Goal: Task Accomplishment & Management: Use online tool/utility

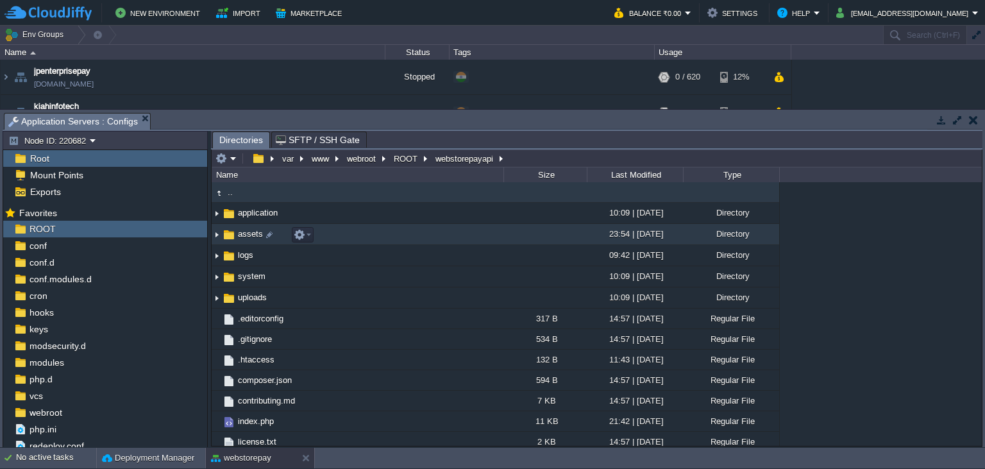
scroll to position [244, 0]
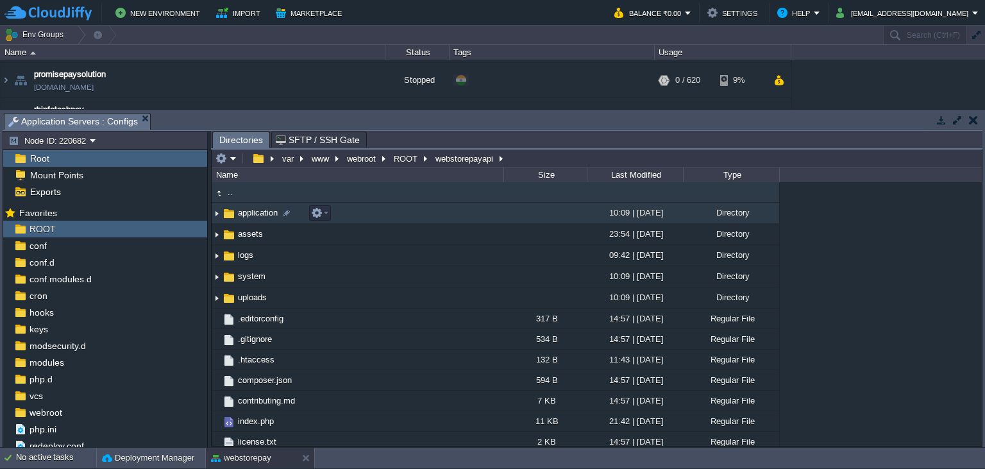
click at [240, 217] on span "application" at bounding box center [258, 212] width 44 height 11
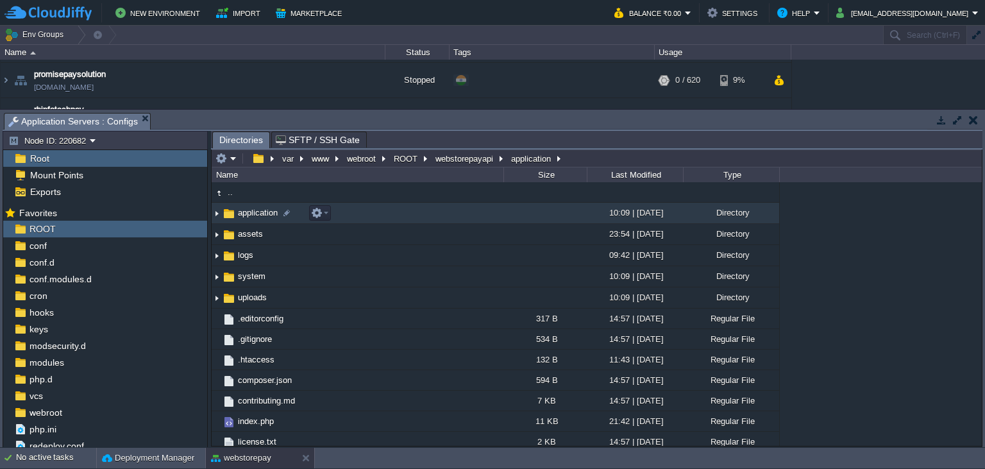
click at [240, 217] on span "application" at bounding box center [258, 212] width 44 height 11
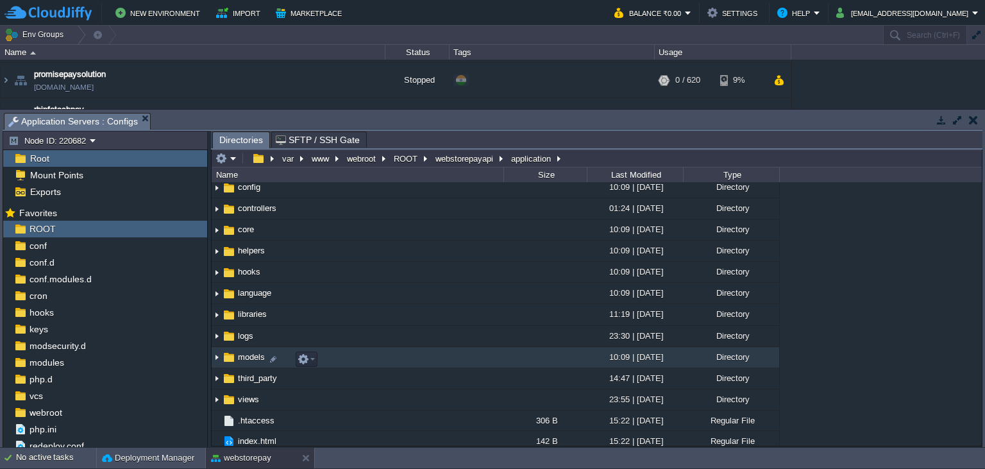
scroll to position [55, 0]
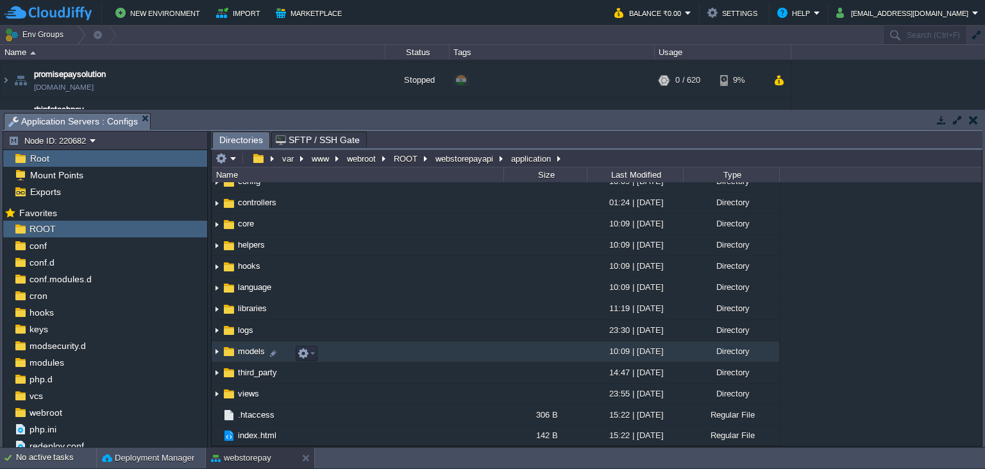
click at [240, 352] on span "models" at bounding box center [251, 351] width 31 height 11
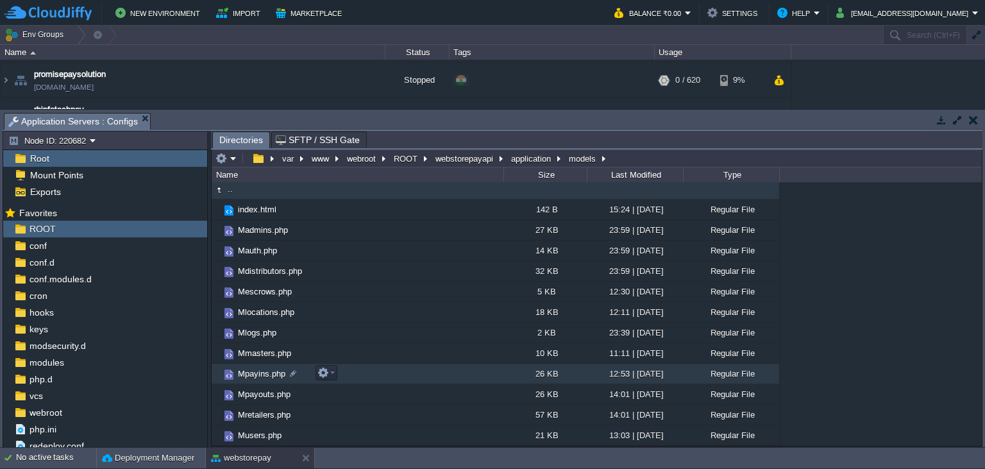
scroll to position [1, 0]
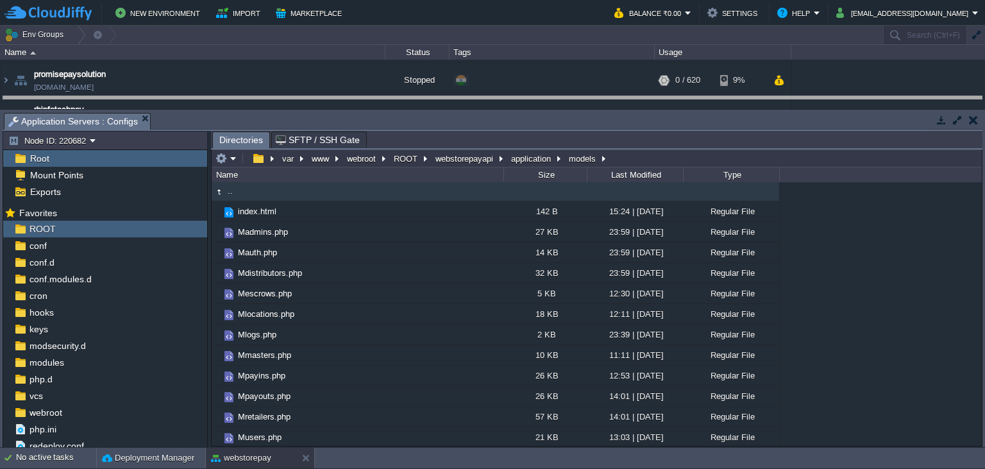
drag, startPoint x: 448, startPoint y: 117, endPoint x: 449, endPoint y: 101, distance: 16.1
click at [449, 100] on body "New Environment Import Marketplace Bonus ₹0.00 Upgrade Account Balance ₹0.00 Se…" at bounding box center [492, 234] width 985 height 469
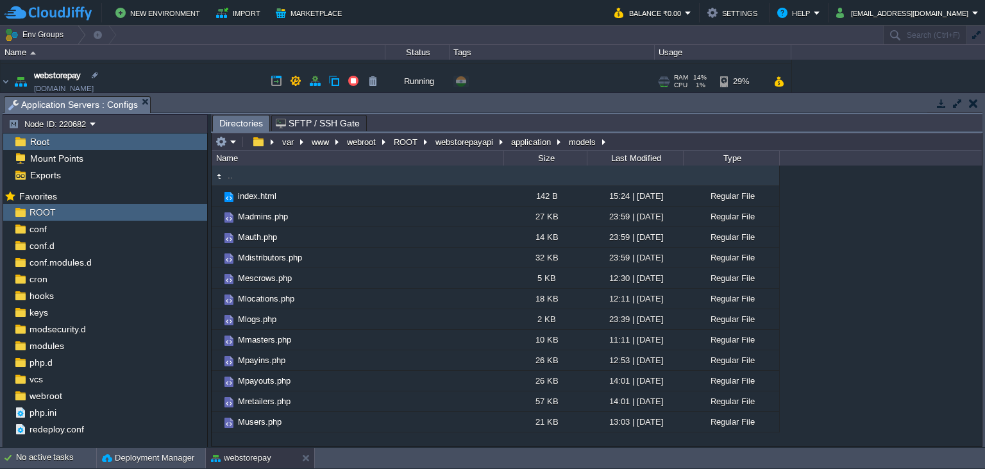
scroll to position [566, 0]
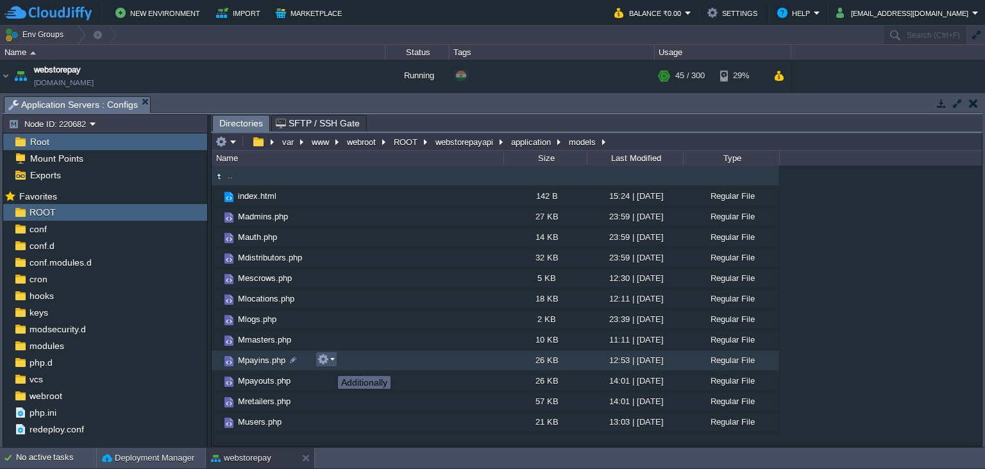
click at [328, 364] on button "button" at bounding box center [323, 359] width 12 height 12
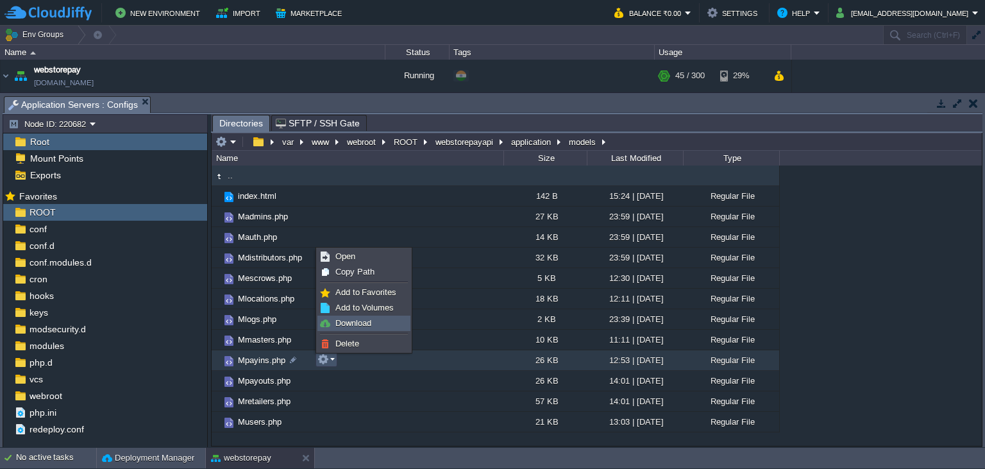
click at [350, 322] on span "Download" at bounding box center [353, 323] width 36 height 10
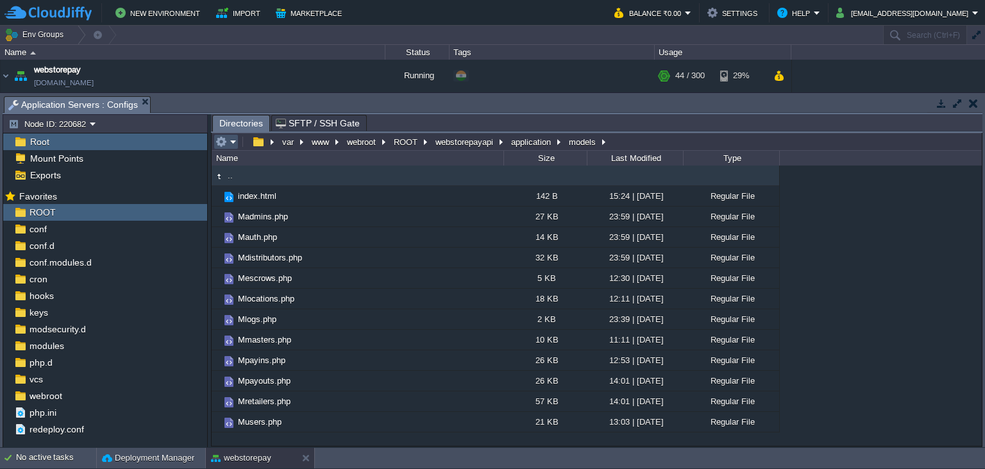
click at [226, 145] on button "button" at bounding box center [221, 142] width 12 height 12
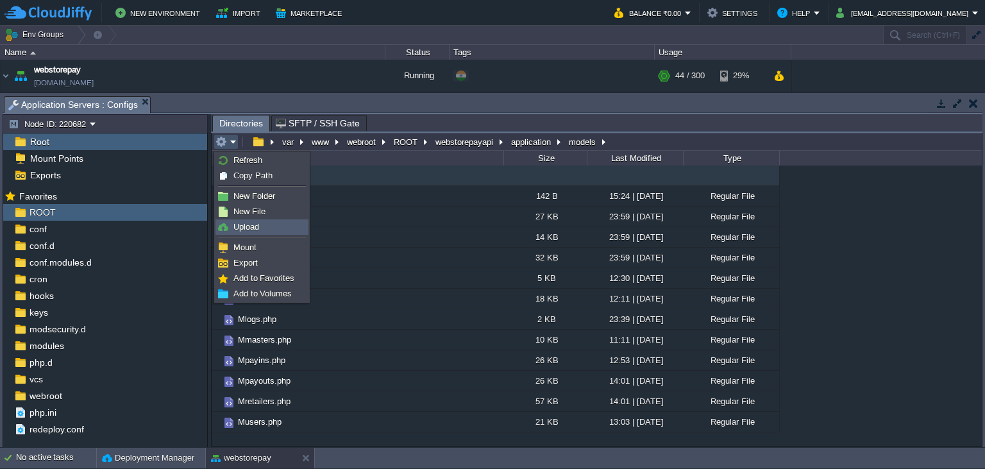
click at [269, 233] on link "Upload" at bounding box center [262, 227] width 92 height 14
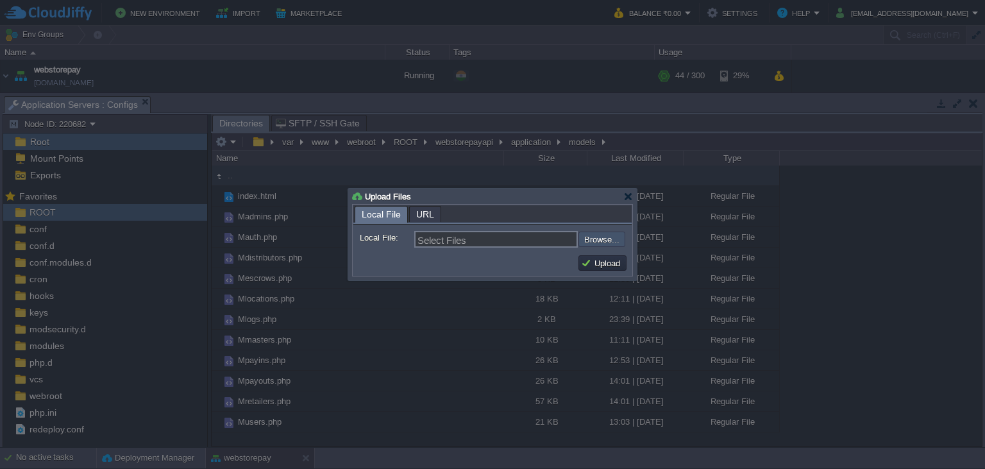
click at [603, 246] on input "file" at bounding box center [544, 239] width 162 height 15
type input "C:\fakepath\Mpayouts.php"
type input "Mpayouts.php, Mpayins.php"
click at [596, 268] on button "Upload" at bounding box center [602, 263] width 43 height 12
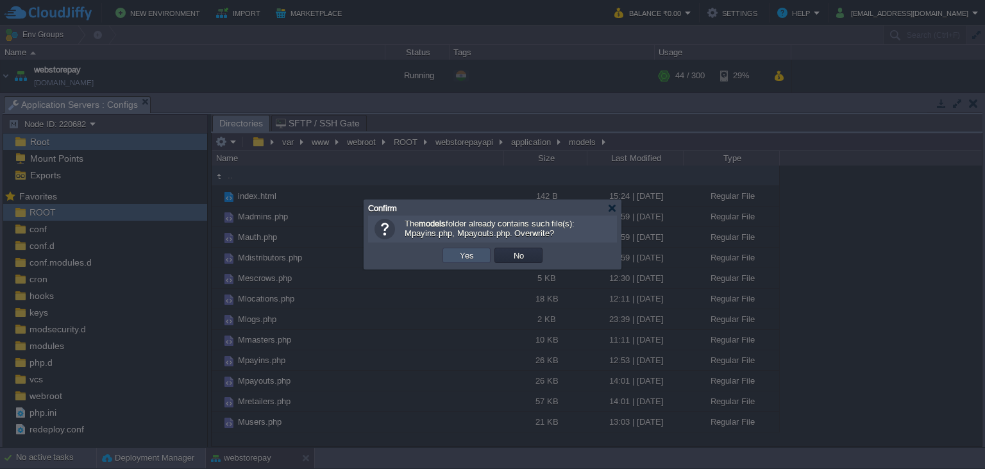
click at [470, 258] on button "Yes" at bounding box center [467, 255] width 22 height 12
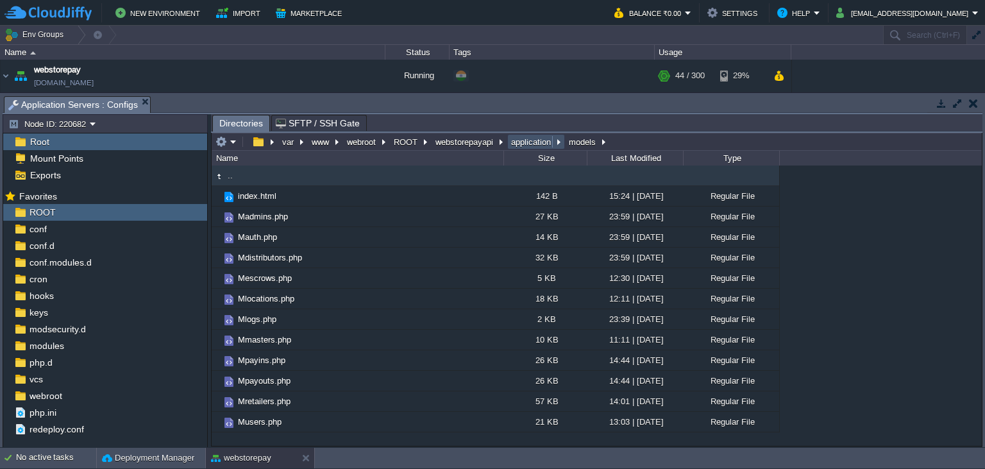
click at [519, 147] on button "application" at bounding box center [531, 142] width 45 height 12
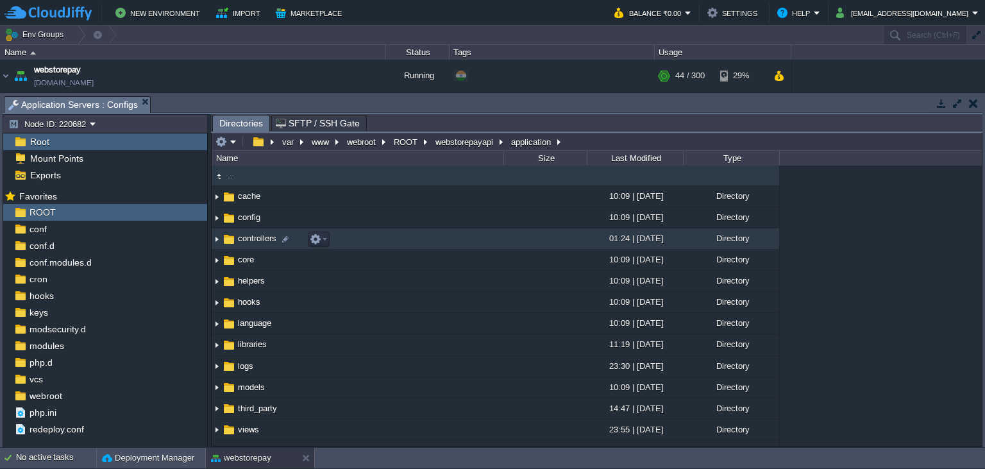
click at [260, 240] on span "controllers" at bounding box center [257, 238] width 42 height 11
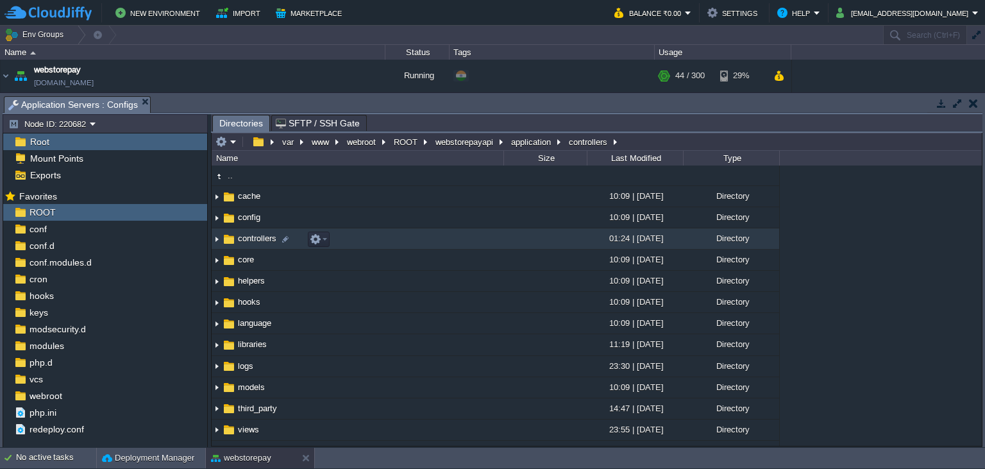
click at [260, 240] on span "controllers" at bounding box center [257, 238] width 42 height 11
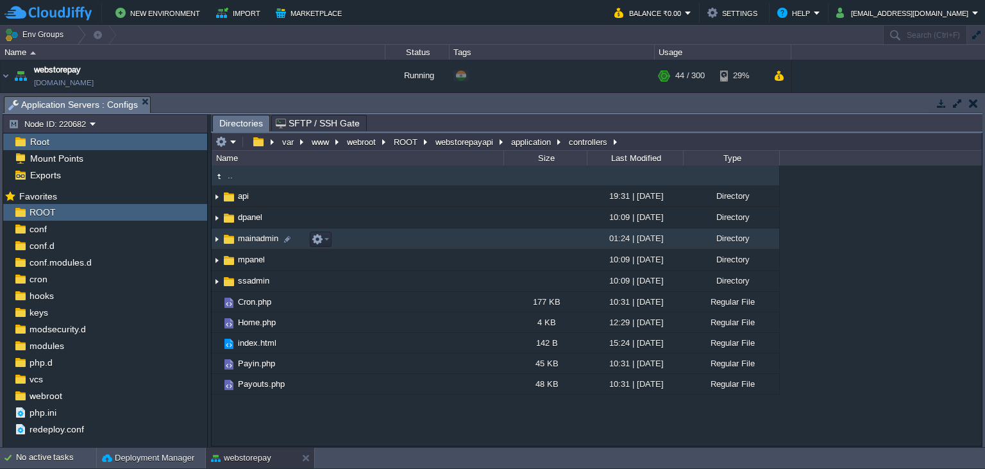
click at [251, 240] on span "mainadmin" at bounding box center [258, 238] width 44 height 11
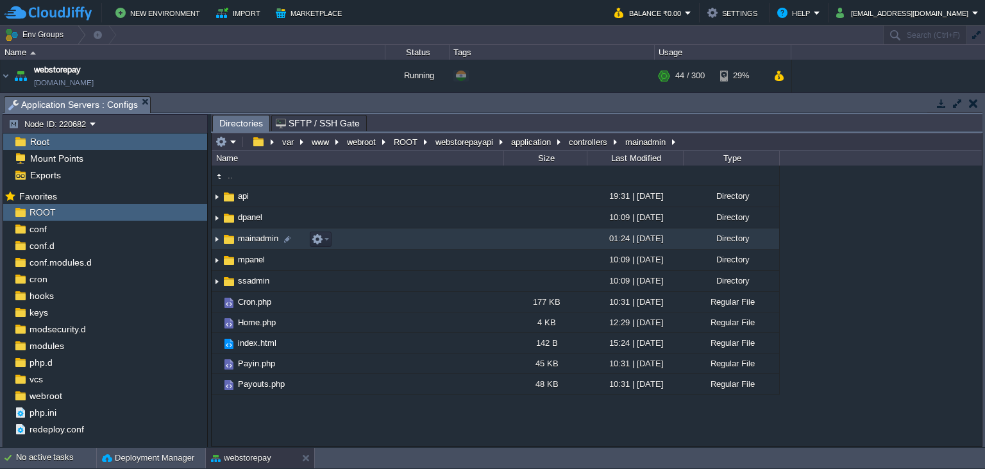
click at [251, 240] on span "mainadmin" at bounding box center [258, 238] width 44 height 11
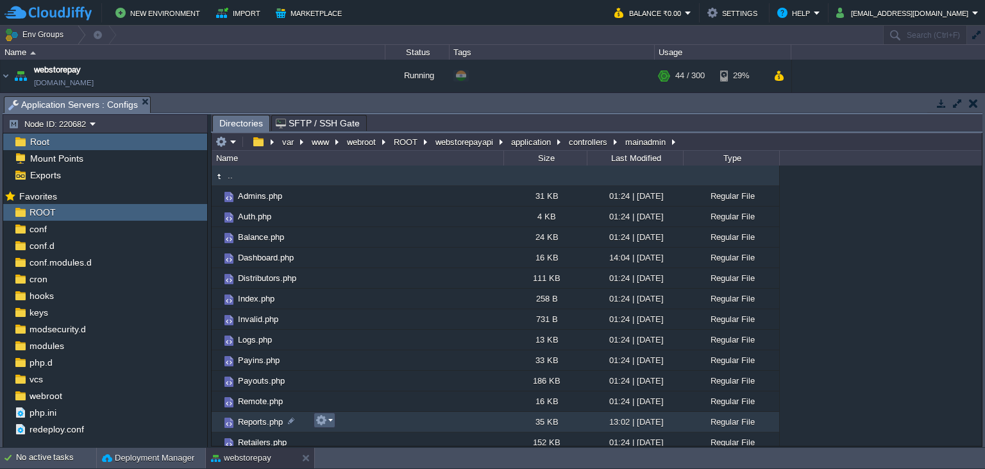
click at [331, 426] on em at bounding box center [324, 420] width 17 height 12
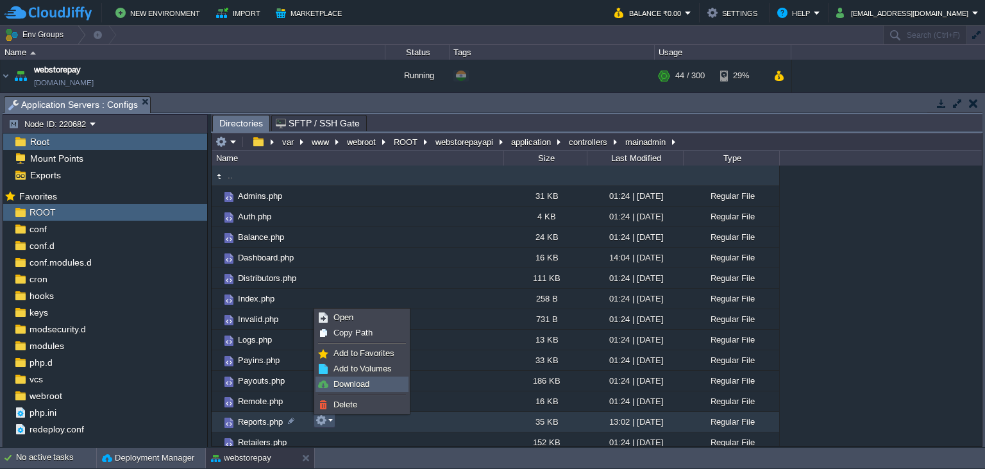
click at [358, 383] on span "Download" at bounding box center [351, 384] width 36 height 10
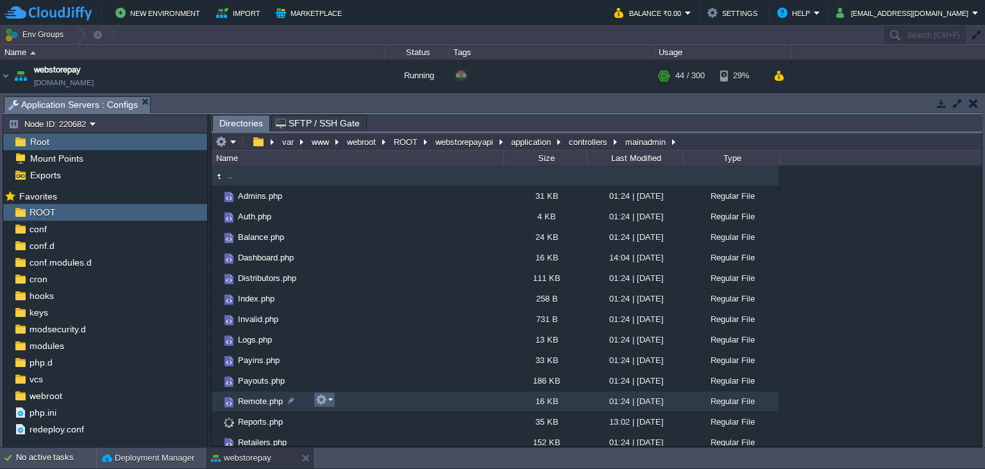
click at [329, 403] on em at bounding box center [324, 400] width 17 height 12
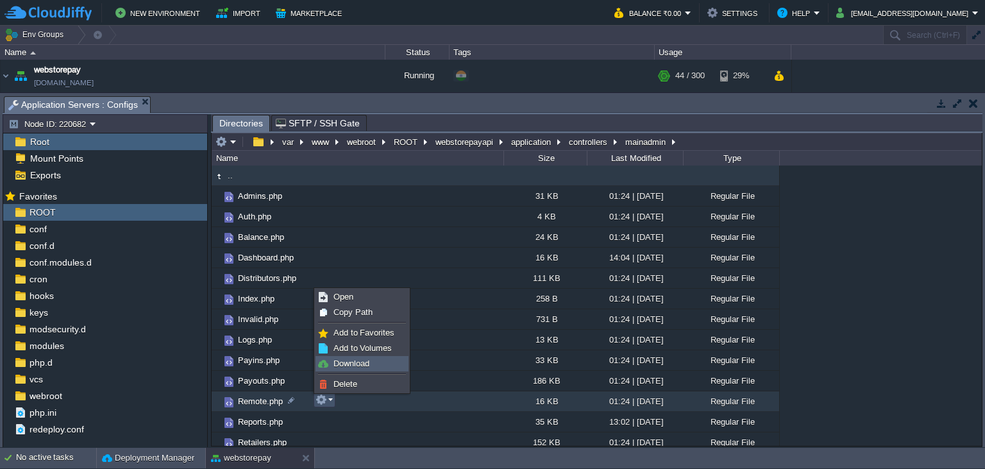
click at [345, 367] on span "Download" at bounding box center [351, 363] width 36 height 10
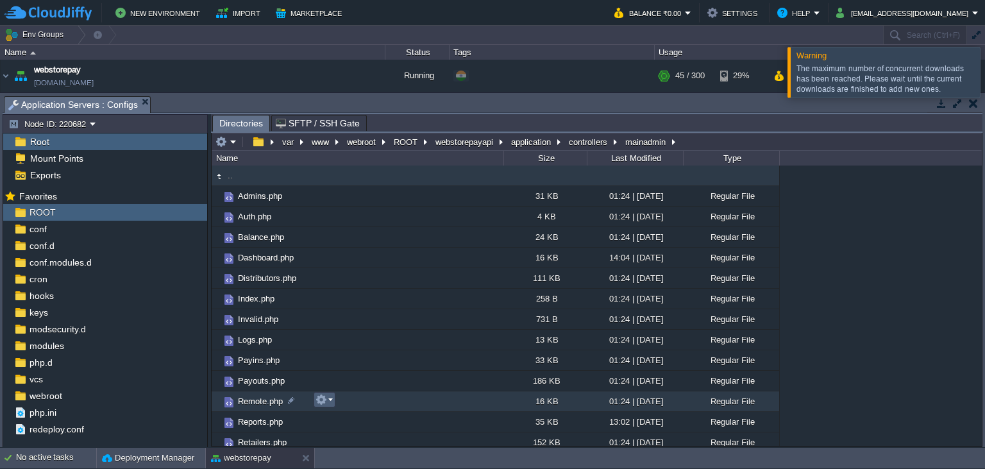
click at [323, 402] on button "button" at bounding box center [322, 400] width 12 height 12
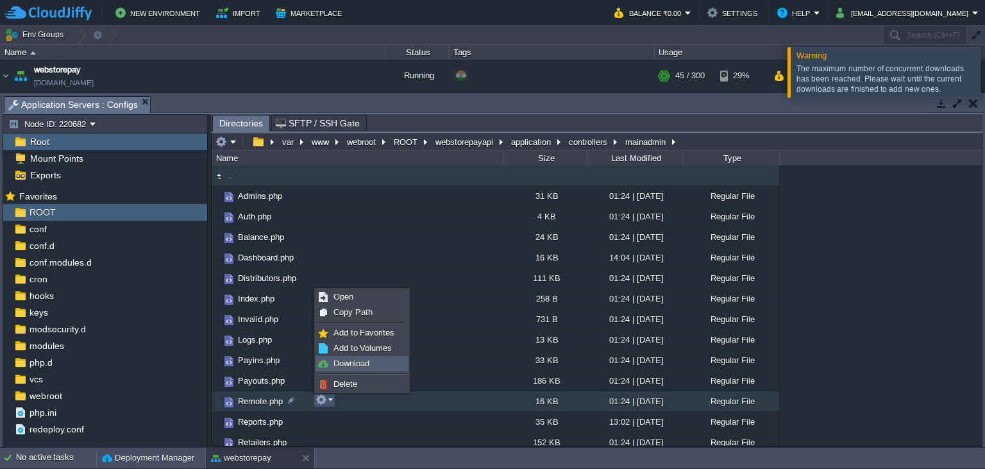
click at [355, 358] on link "Download" at bounding box center [362, 364] width 92 height 14
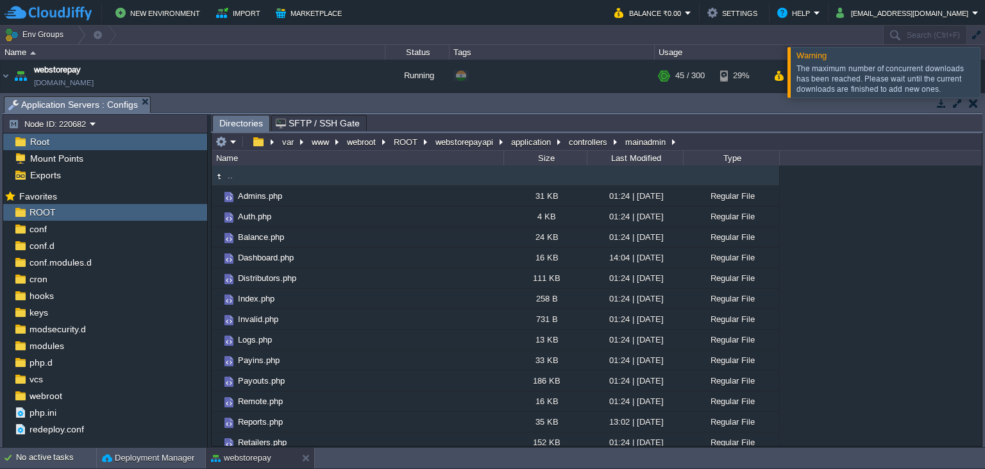
click at [984, 76] on div at bounding box center [1000, 72] width 0 height 50
click at [984, 72] on div at bounding box center [1000, 72] width 0 height 50
click at [984, 73] on div at bounding box center [1000, 72] width 0 height 50
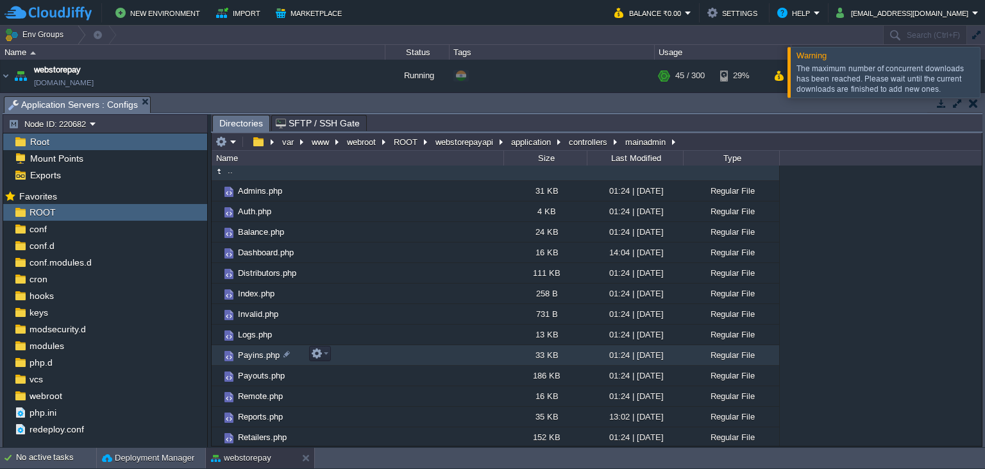
scroll to position [0, 0]
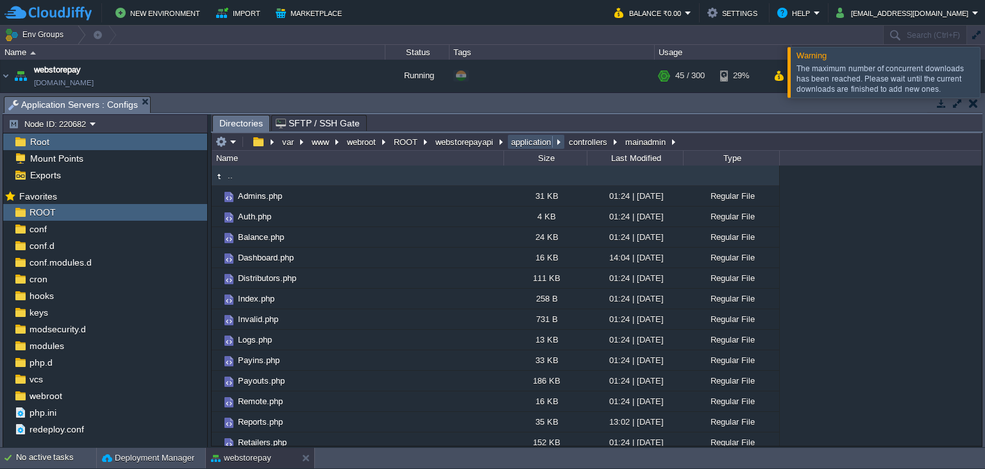
click at [542, 140] on button "application" at bounding box center [531, 142] width 45 height 12
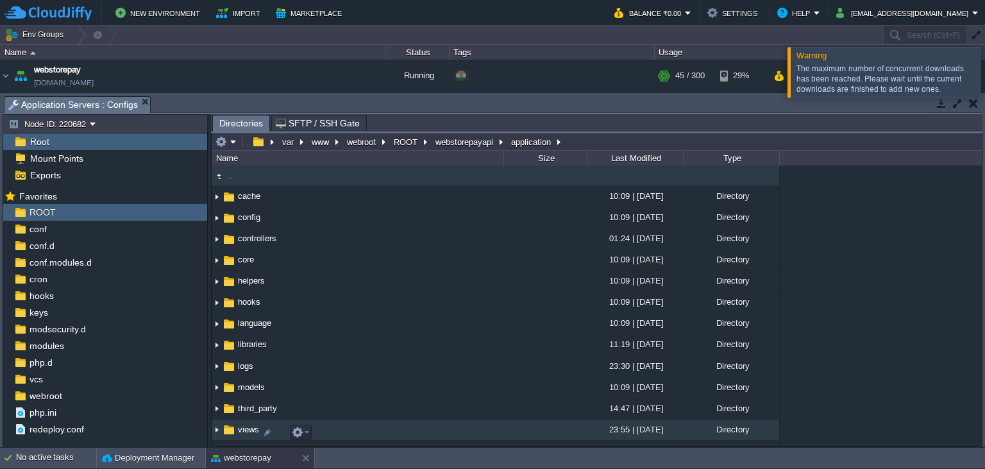
click at [237, 428] on span "views" at bounding box center [248, 429] width 25 height 11
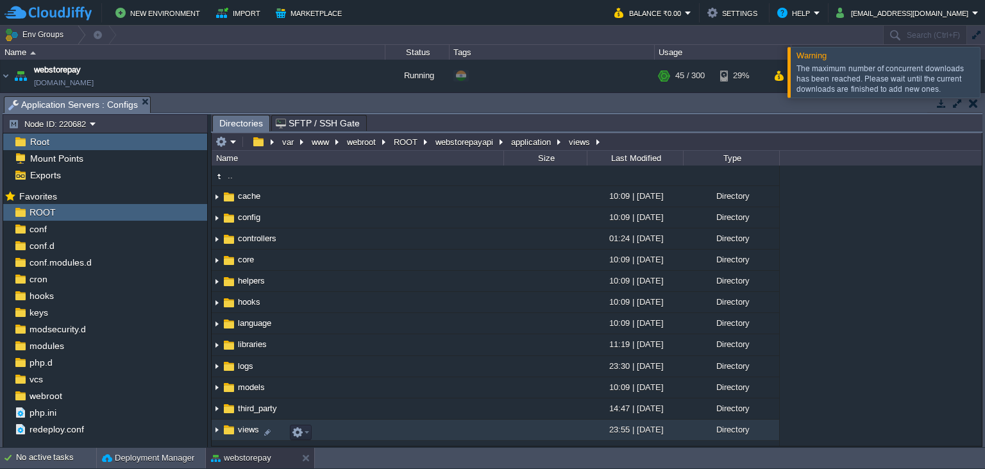
click at [237, 428] on span "views" at bounding box center [248, 429] width 25 height 11
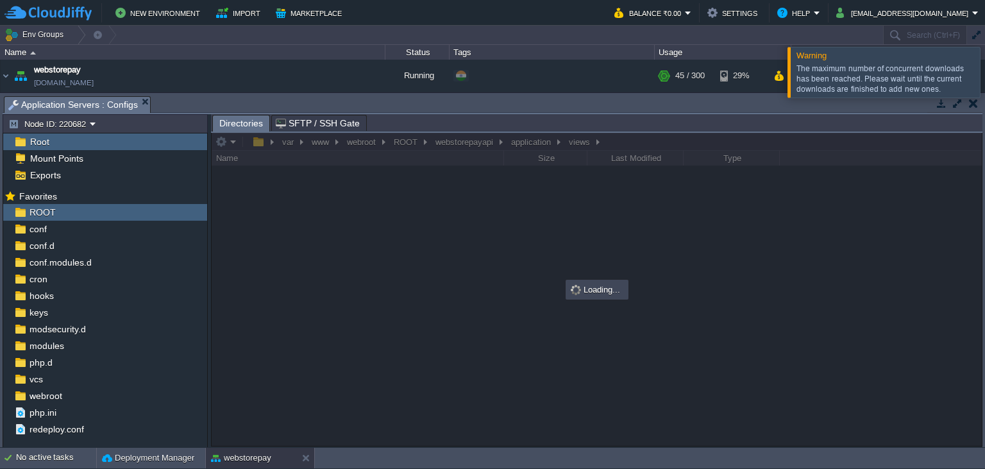
click at [984, 74] on div at bounding box center [1000, 72] width 0 height 50
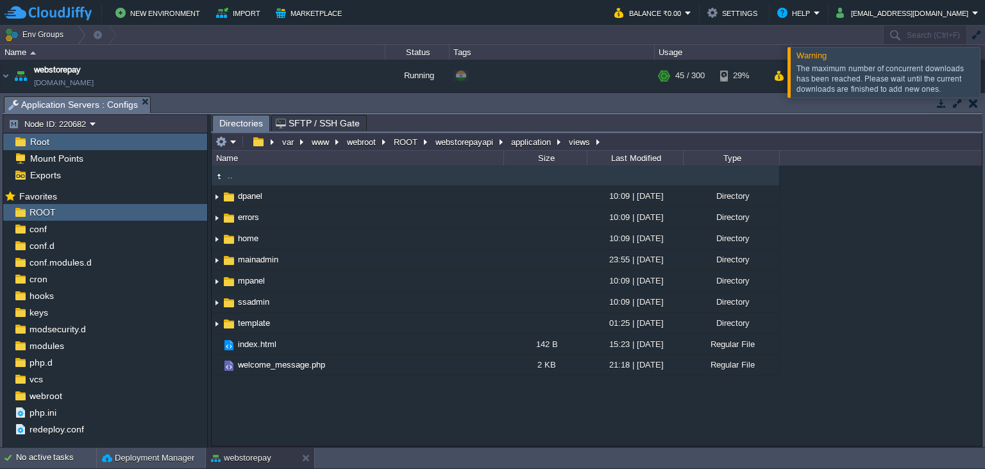
click at [984, 76] on div at bounding box center [1000, 72] width 0 height 50
click at [984, 71] on div at bounding box center [1000, 72] width 0 height 50
click at [822, 65] on div "The maximum number of concurrent downloads has been reached. Please wait until …" at bounding box center [886, 78] width 180 height 31
click at [260, 267] on td "mainadmin" at bounding box center [358, 259] width 292 height 21
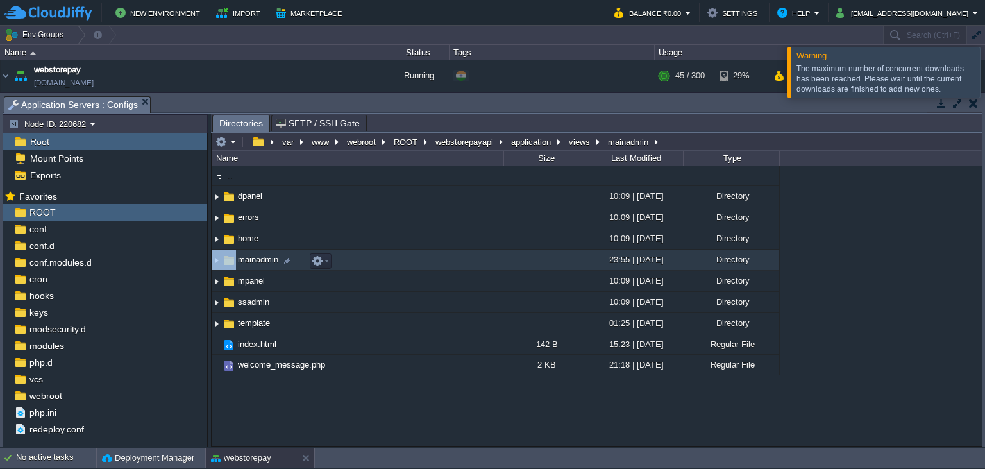
click at [260, 267] on td "mainadmin" at bounding box center [358, 259] width 292 height 21
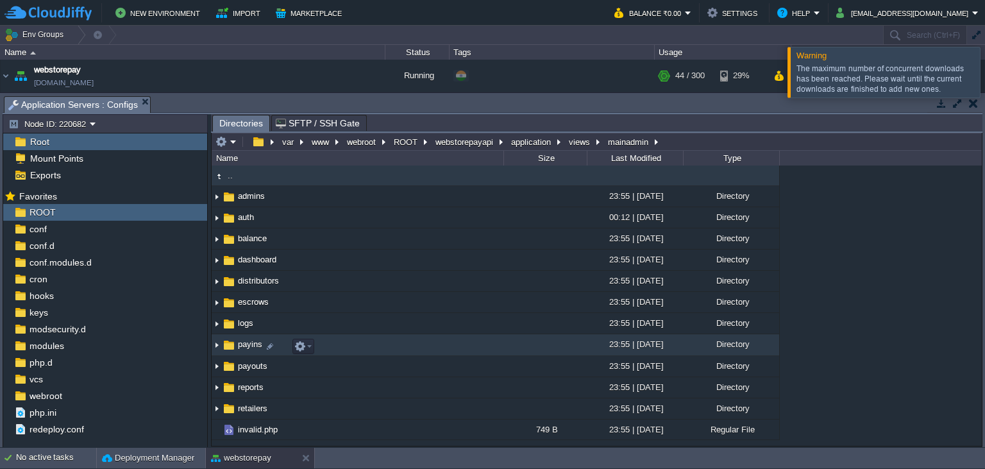
click at [242, 349] on span "payins" at bounding box center [250, 344] width 28 height 11
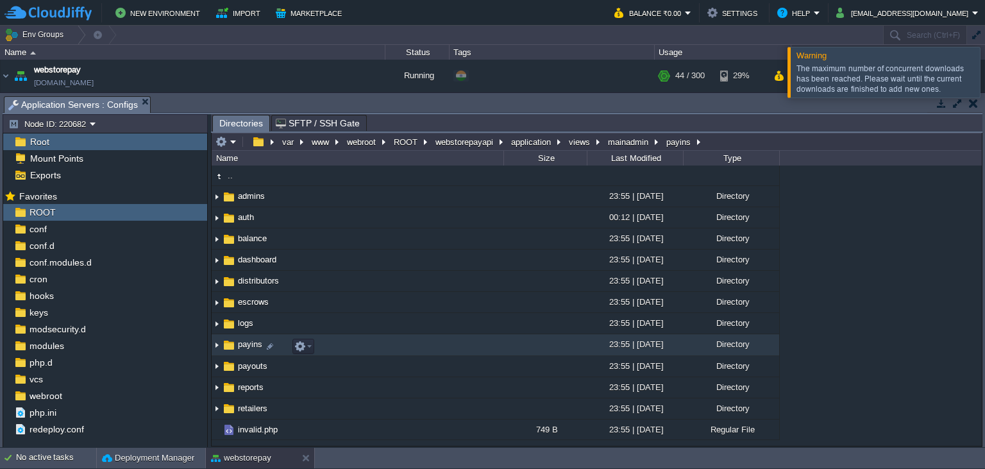
click at [242, 349] on span "payins" at bounding box center [250, 344] width 28 height 11
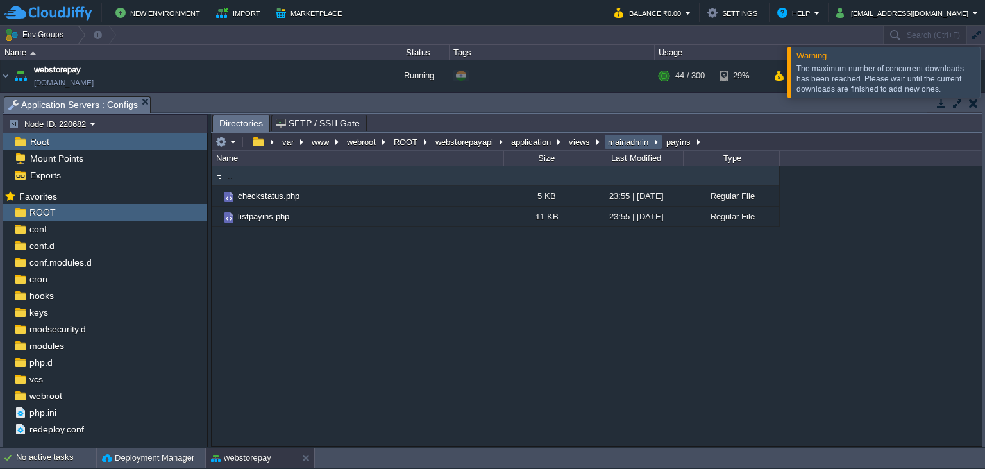
click at [622, 140] on button "mainadmin" at bounding box center [629, 142] width 46 height 12
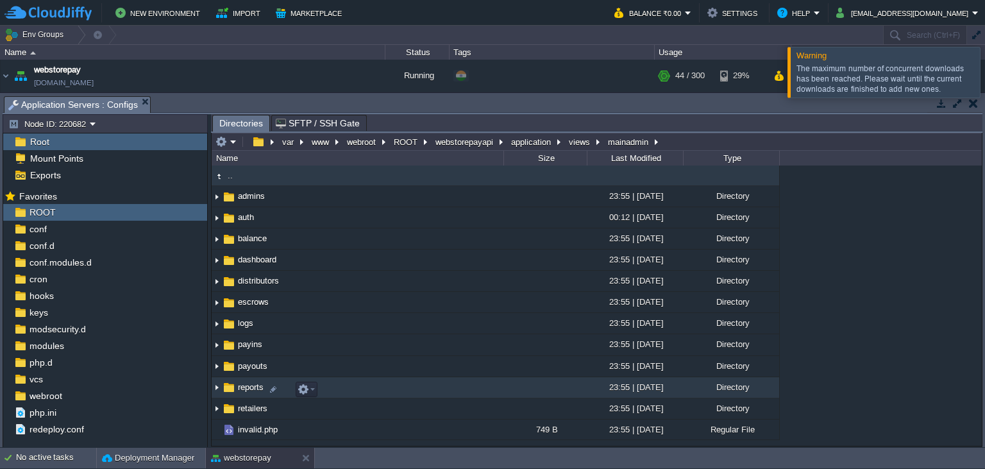
click at [251, 392] on span "reports" at bounding box center [250, 387] width 29 height 11
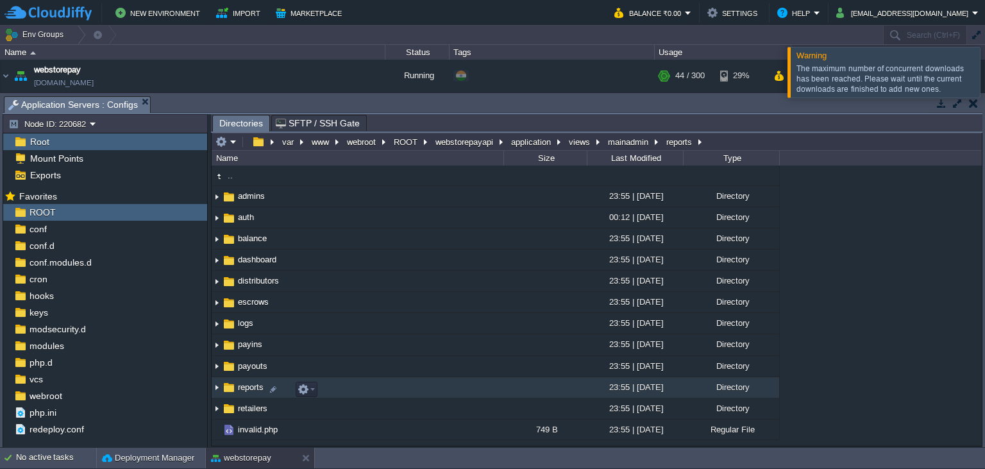
click at [251, 392] on span "reports" at bounding box center [250, 387] width 29 height 11
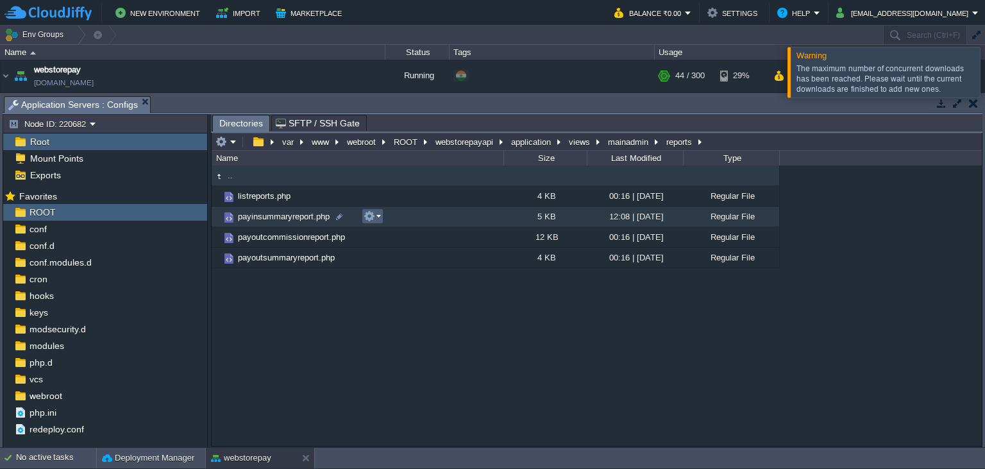
click at [380, 218] on em at bounding box center [372, 216] width 17 height 12
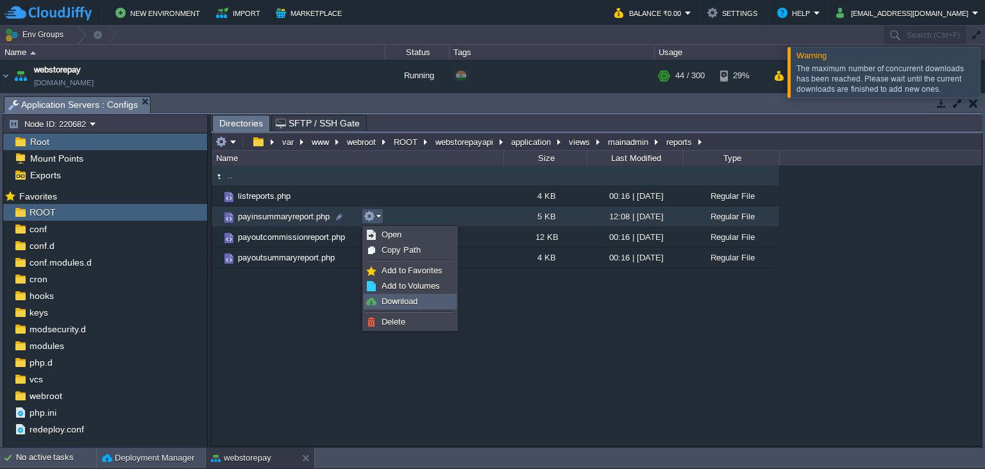
click at [396, 306] on span "Download" at bounding box center [400, 301] width 36 height 10
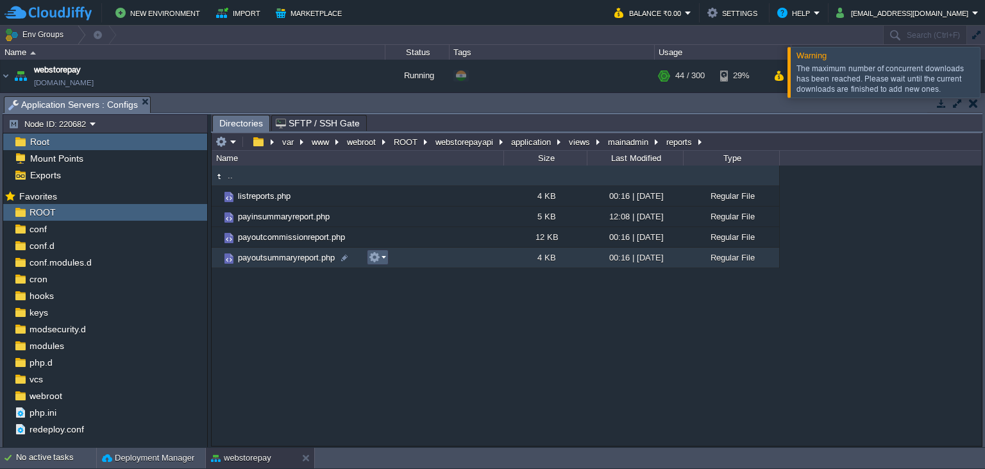
click at [382, 258] on em at bounding box center [377, 257] width 17 height 12
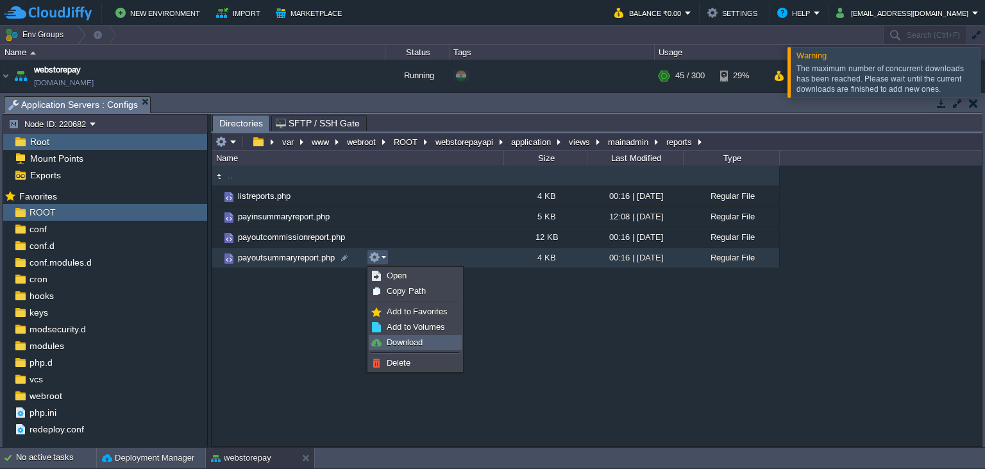
click at [401, 341] on span "Download" at bounding box center [405, 342] width 36 height 10
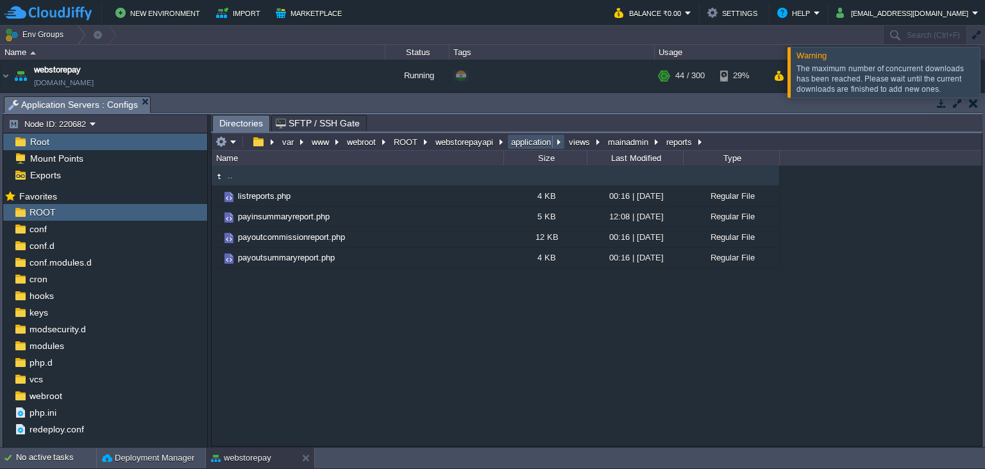
click at [537, 145] on button "application" at bounding box center [531, 142] width 45 height 12
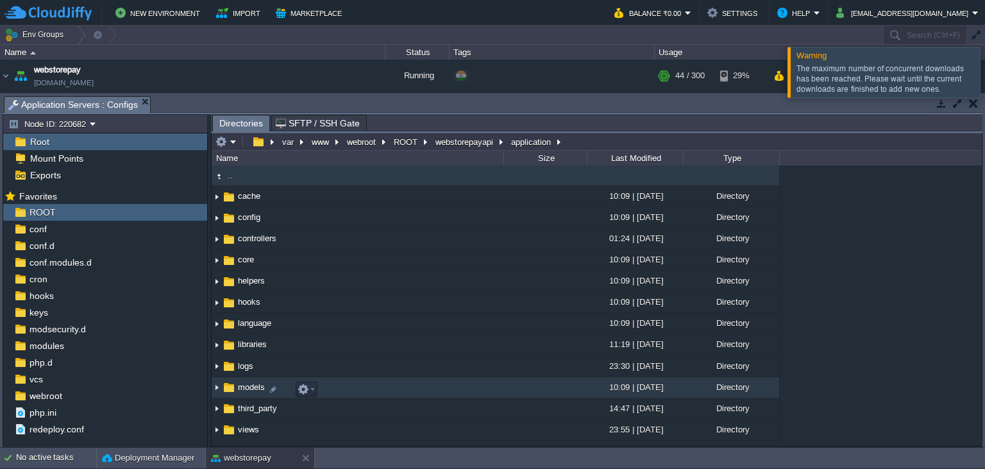
click at [250, 389] on span "models" at bounding box center [251, 387] width 31 height 11
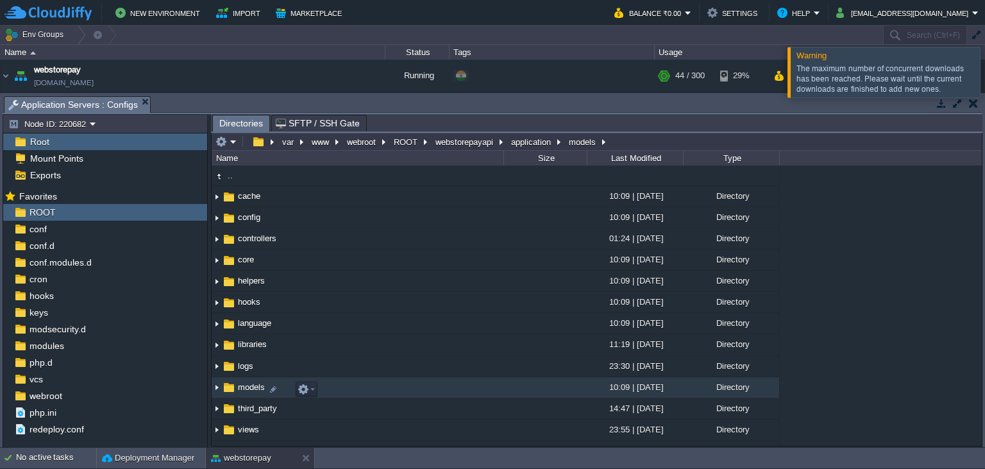
click at [250, 389] on span "models" at bounding box center [251, 387] width 31 height 11
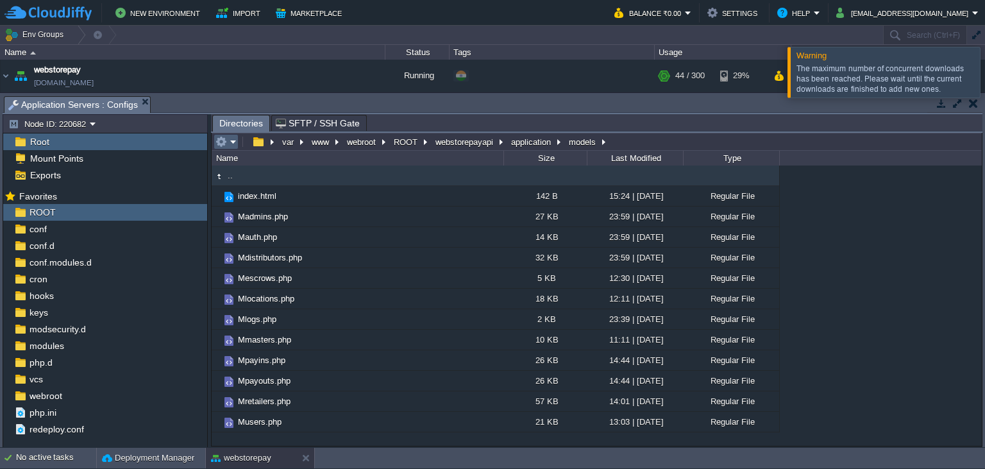
click at [232, 146] on em at bounding box center [225, 142] width 21 height 12
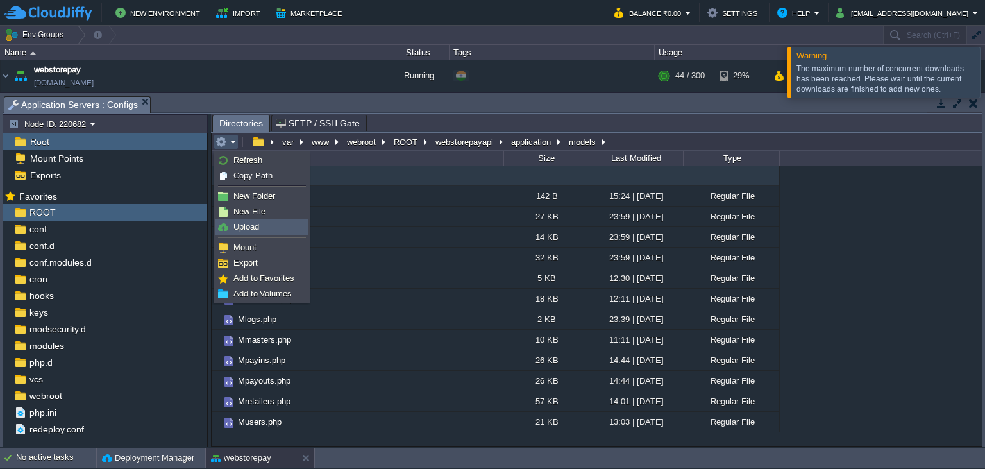
click at [253, 228] on span "Upload" at bounding box center [246, 227] width 26 height 10
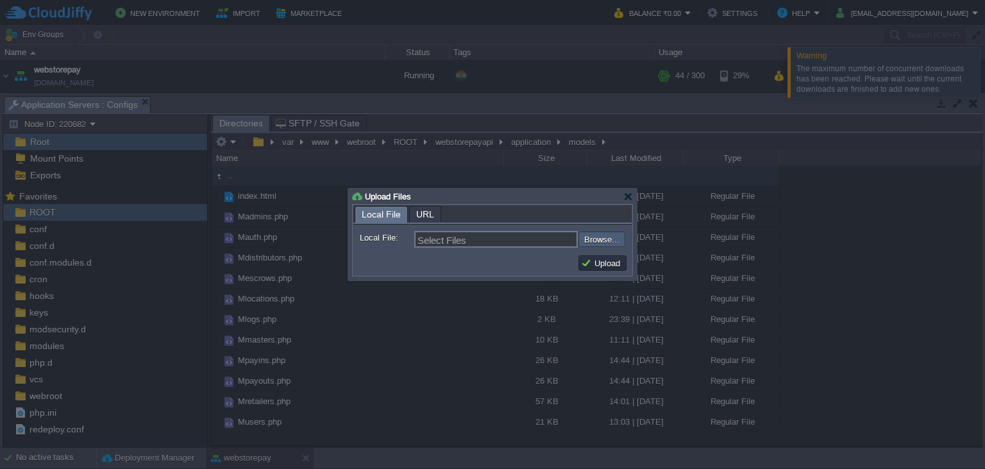
click at [593, 237] on input "file" at bounding box center [544, 239] width 162 height 15
type input "C:\fakepath\Mpayouts.php"
type input "Mpayouts.php, Mpayins.php"
click at [616, 269] on td "Upload" at bounding box center [602, 262] width 48 height 15
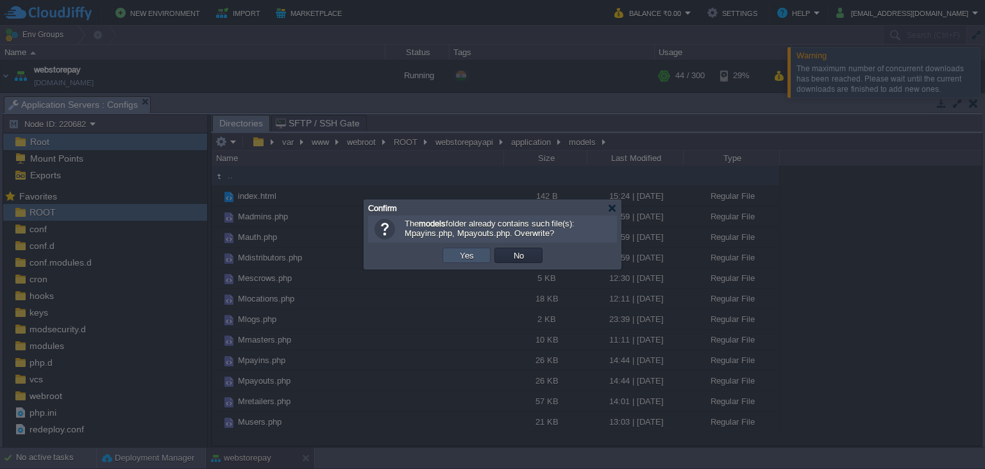
click at [467, 260] on button "Yes" at bounding box center [467, 255] width 22 height 12
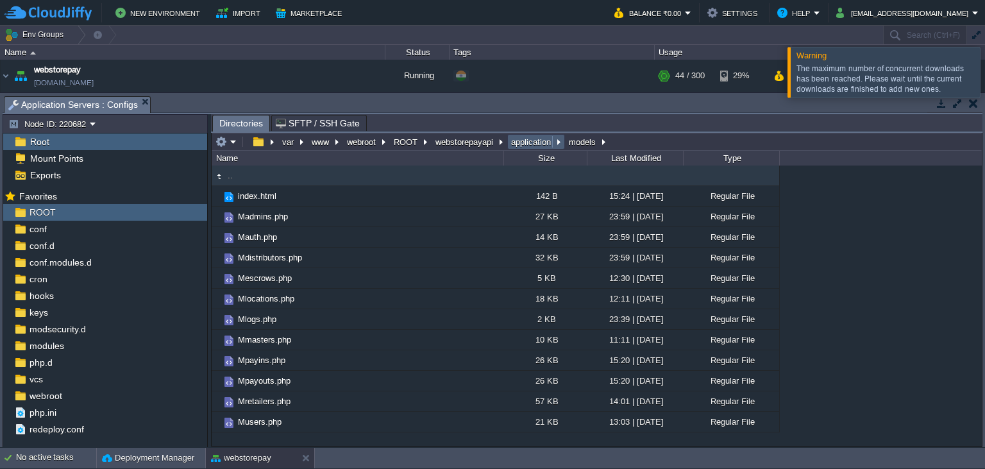
click at [521, 140] on button "application" at bounding box center [531, 142] width 45 height 12
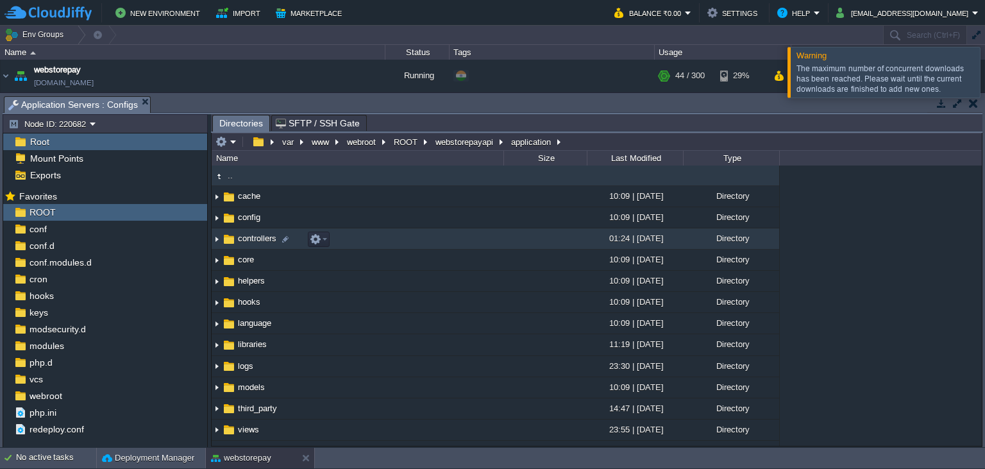
click at [244, 239] on span "controllers" at bounding box center [257, 238] width 42 height 11
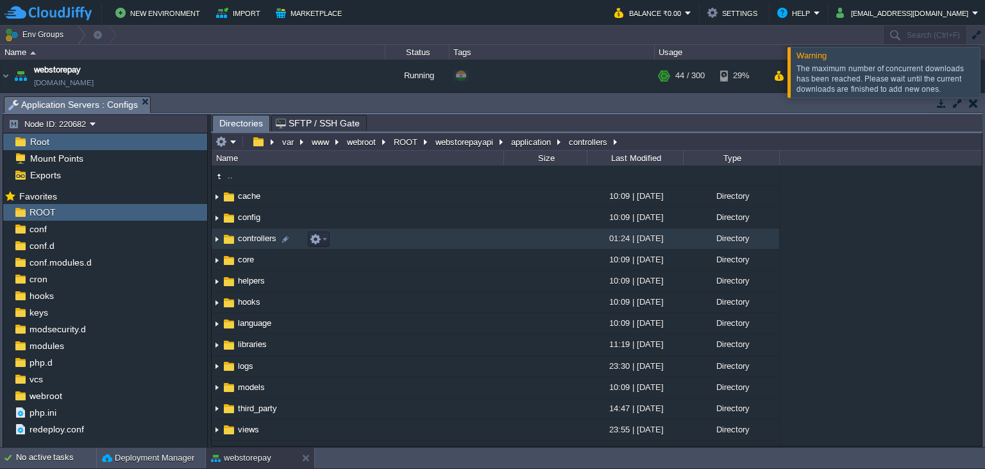
click at [244, 239] on span "controllers" at bounding box center [257, 238] width 42 height 11
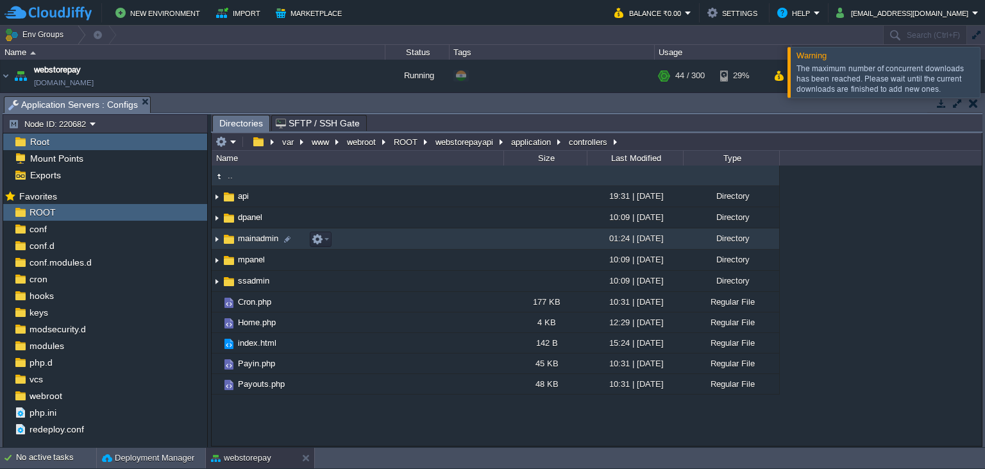
click at [245, 241] on span "mainadmin" at bounding box center [258, 238] width 44 height 11
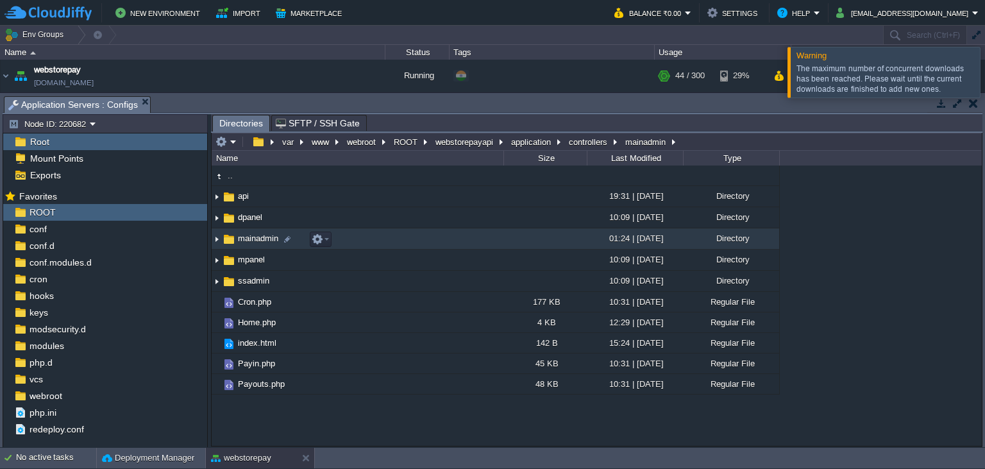
click at [245, 241] on span "mainadmin" at bounding box center [258, 238] width 44 height 11
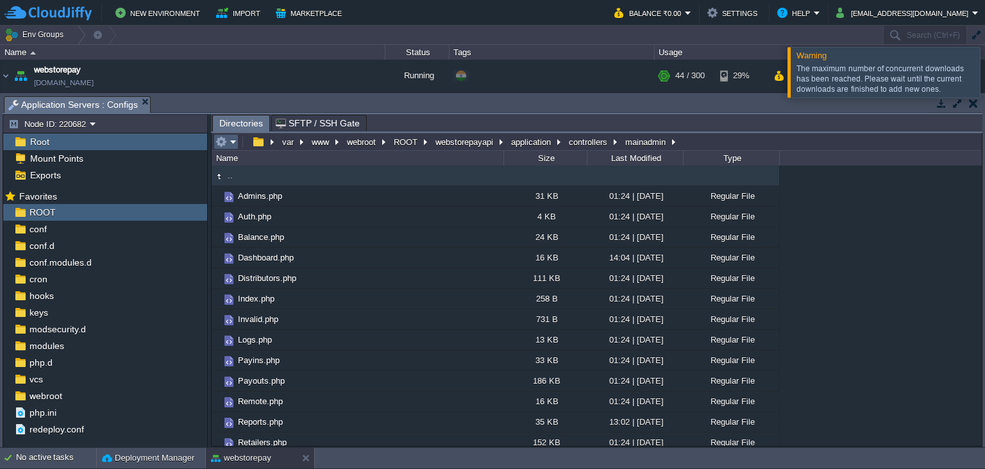
click at [230, 145] on em at bounding box center [225, 142] width 21 height 12
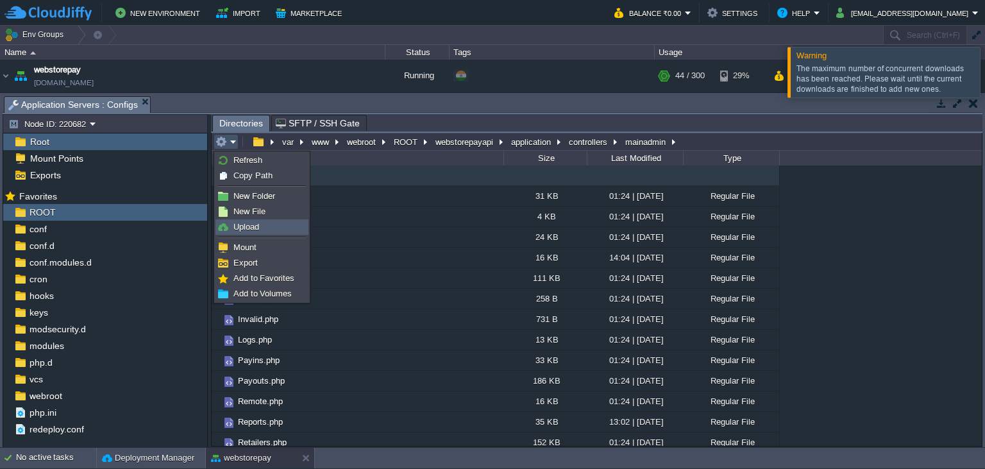
click at [276, 230] on link "Upload" at bounding box center [262, 227] width 92 height 14
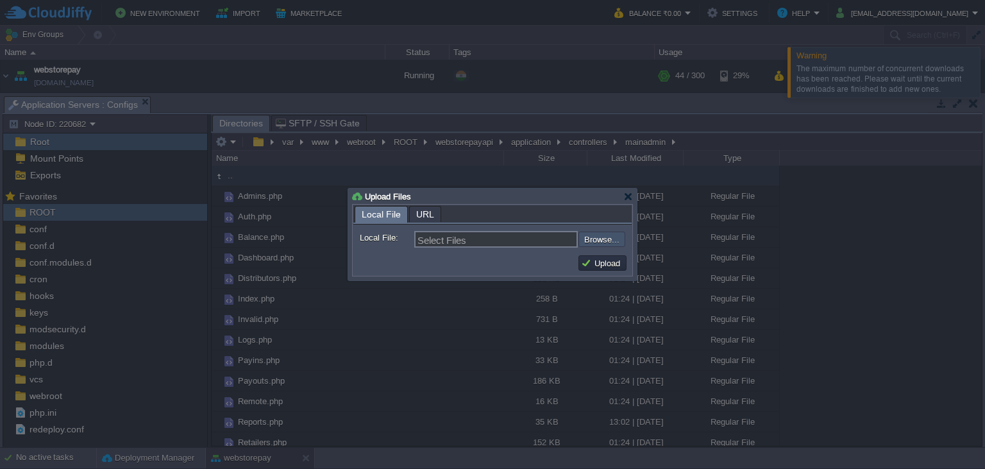
click at [589, 241] on input "file" at bounding box center [544, 239] width 162 height 15
type input "C:\fakepath\Reports.php"
type input "Reports.php"
click at [611, 261] on button "Upload" at bounding box center [602, 263] width 43 height 12
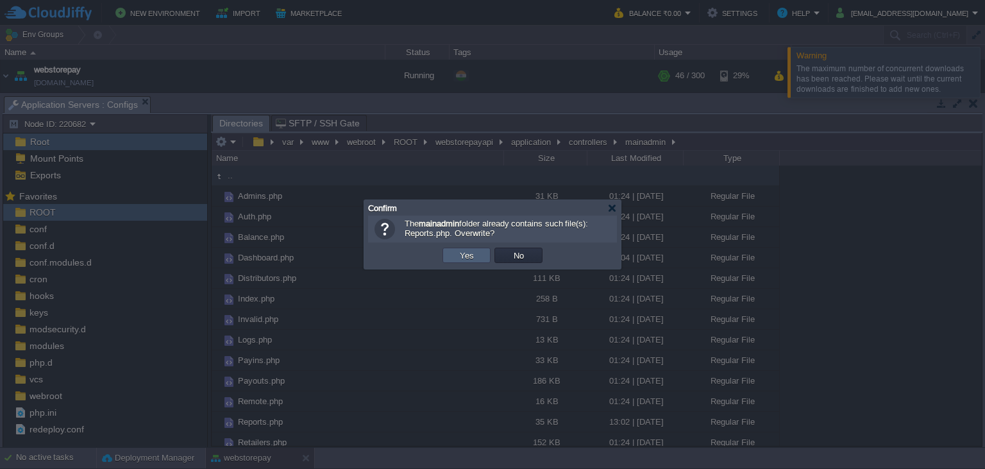
click at [473, 257] on button "Yes" at bounding box center [467, 255] width 22 height 12
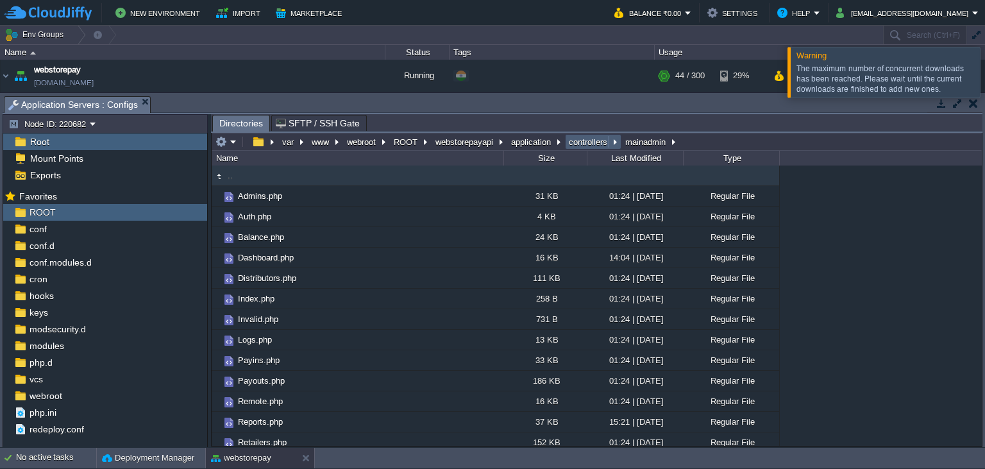
click at [578, 143] on button "controllers" at bounding box center [589, 142] width 44 height 12
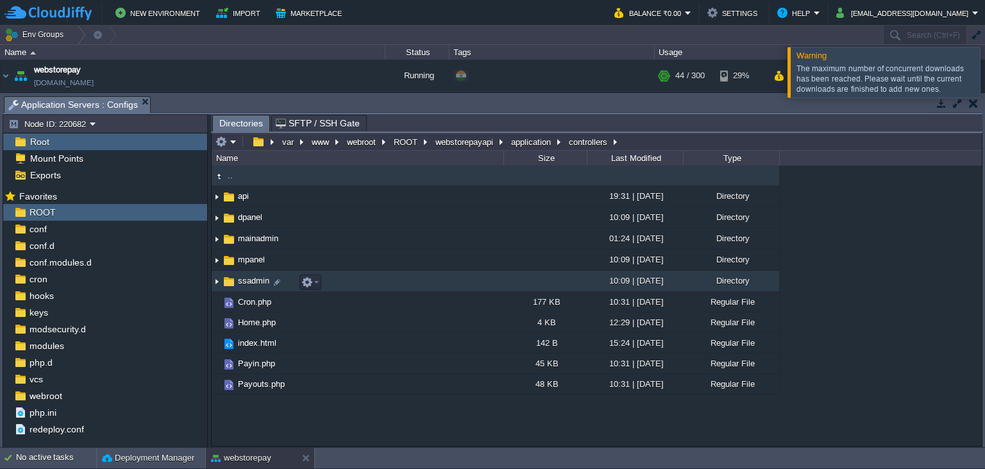
click at [241, 281] on span "ssadmin" at bounding box center [253, 280] width 35 height 11
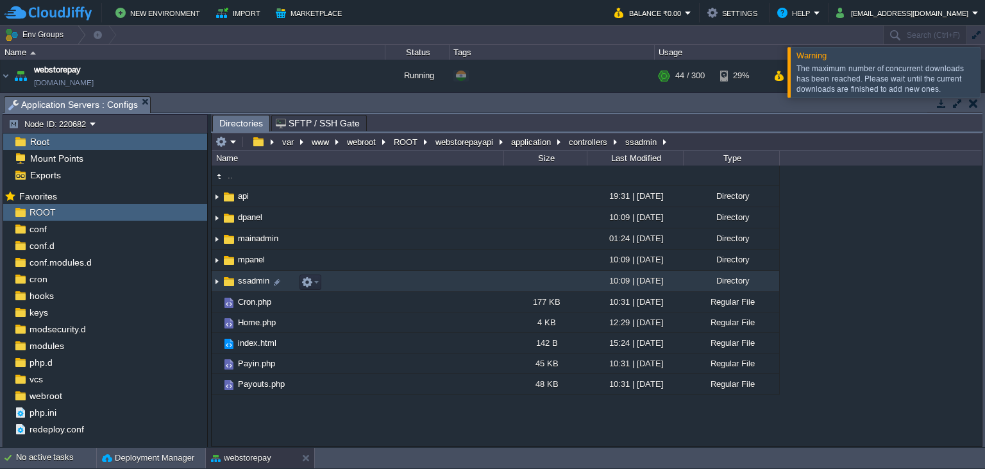
click at [241, 281] on span "ssadmin" at bounding box center [253, 280] width 35 height 11
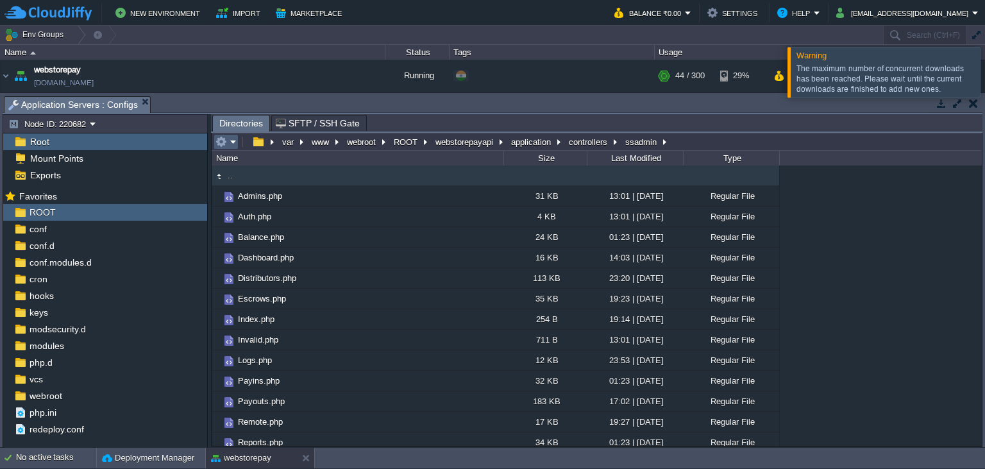
click at [232, 145] on em at bounding box center [225, 142] width 21 height 12
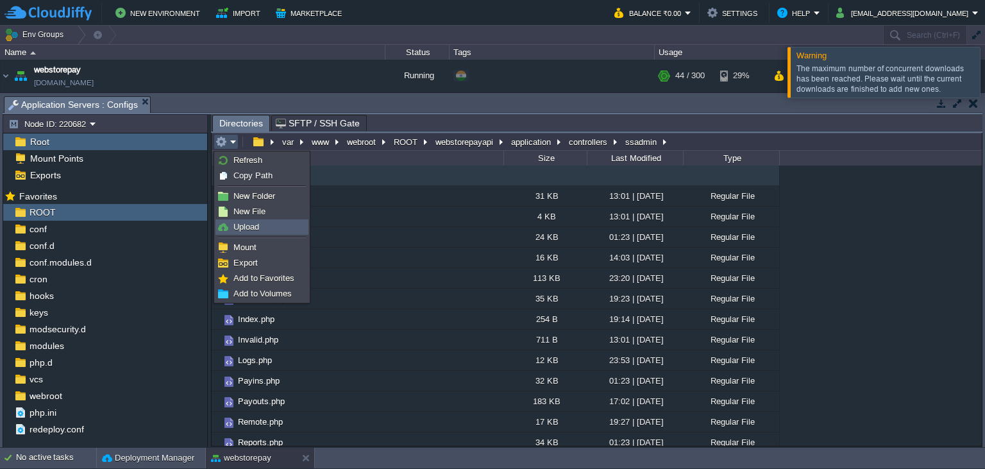
click at [257, 228] on span "Upload" at bounding box center [246, 227] width 26 height 10
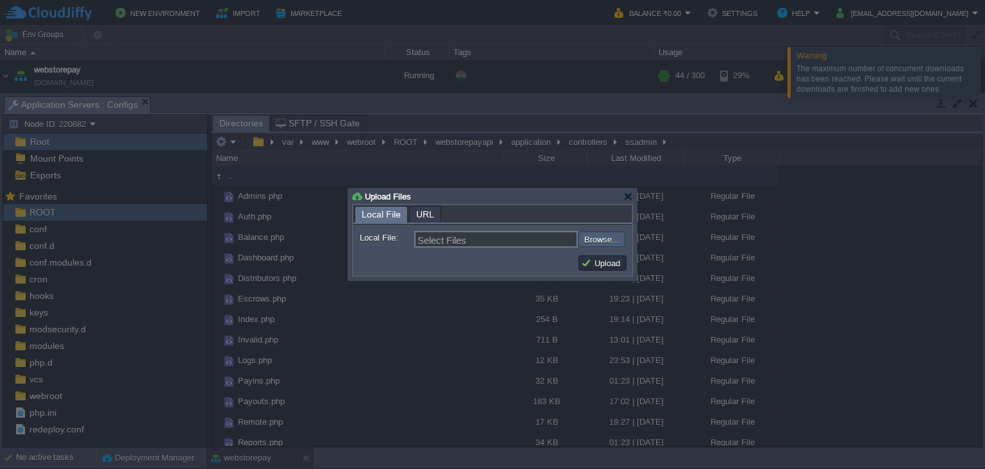
click at [623, 239] on input "file" at bounding box center [544, 239] width 162 height 15
type input "C:\fakepath\Reports.php"
type input "Reports.php"
click at [591, 263] on button "Upload" at bounding box center [602, 263] width 43 height 12
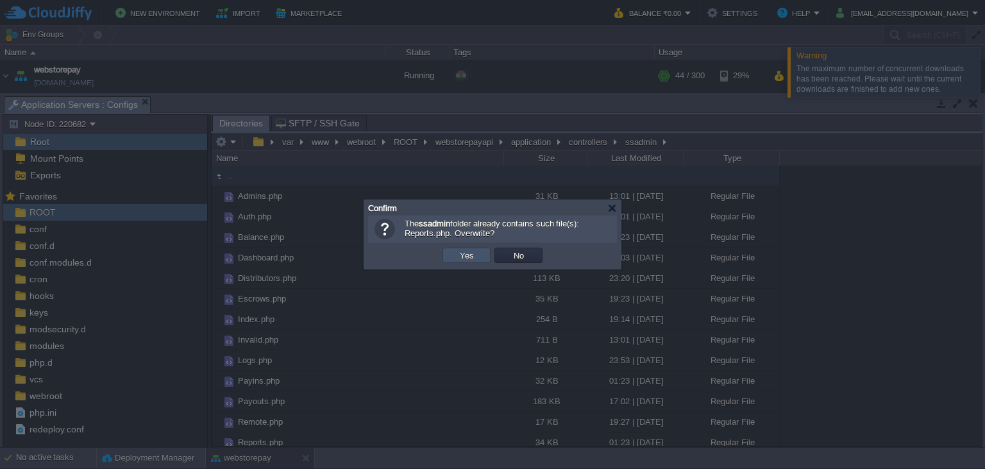
click at [471, 255] on button "Yes" at bounding box center [467, 255] width 22 height 12
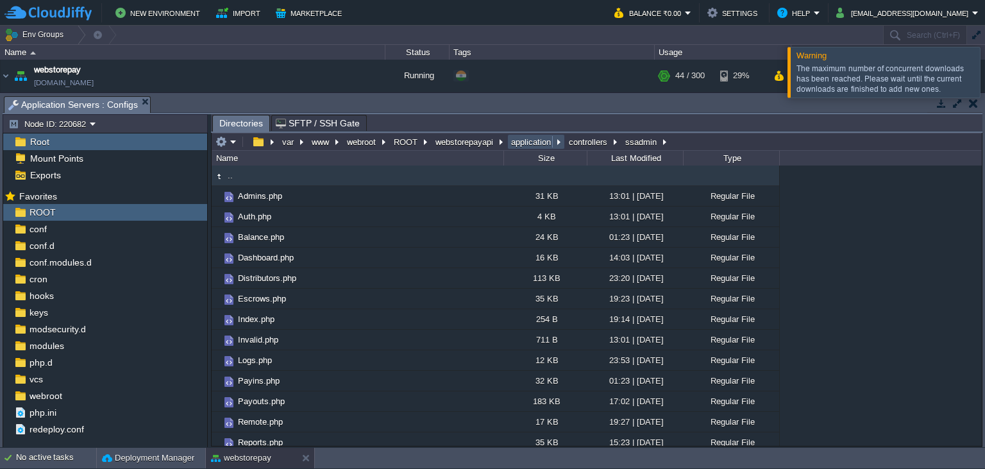
click at [542, 144] on button "application" at bounding box center [531, 142] width 45 height 12
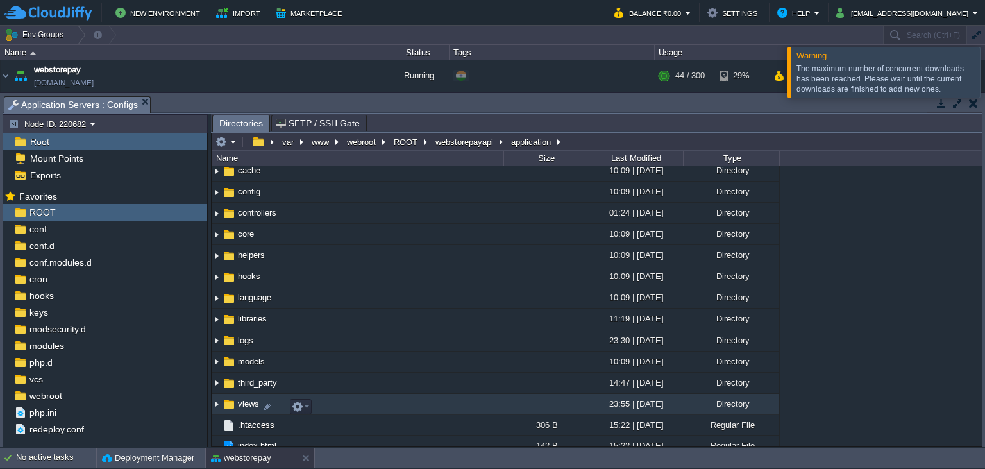
scroll to position [38, 0]
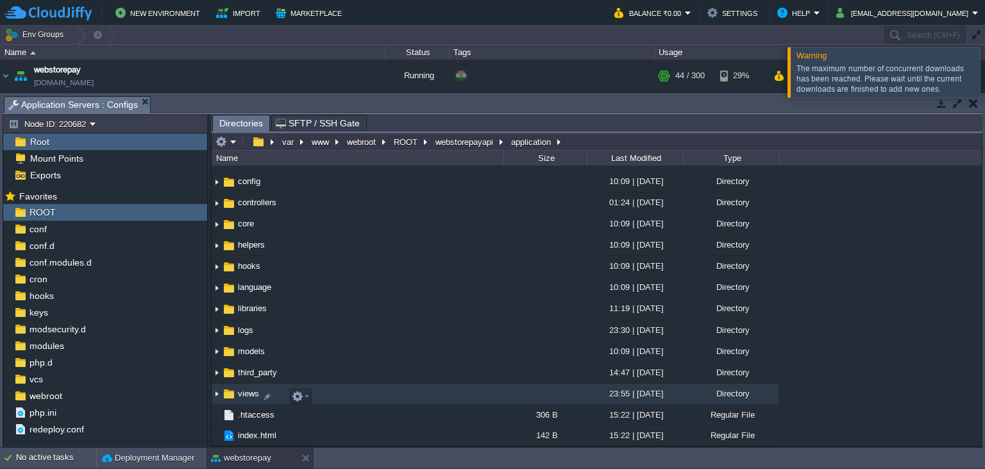
click at [246, 392] on span "views" at bounding box center [248, 393] width 25 height 11
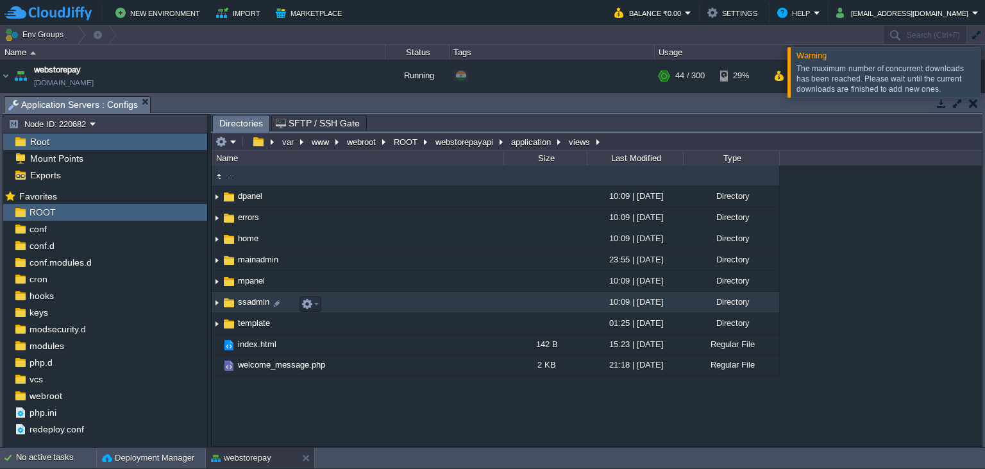
click at [248, 307] on span "ssadmin" at bounding box center [253, 301] width 35 height 11
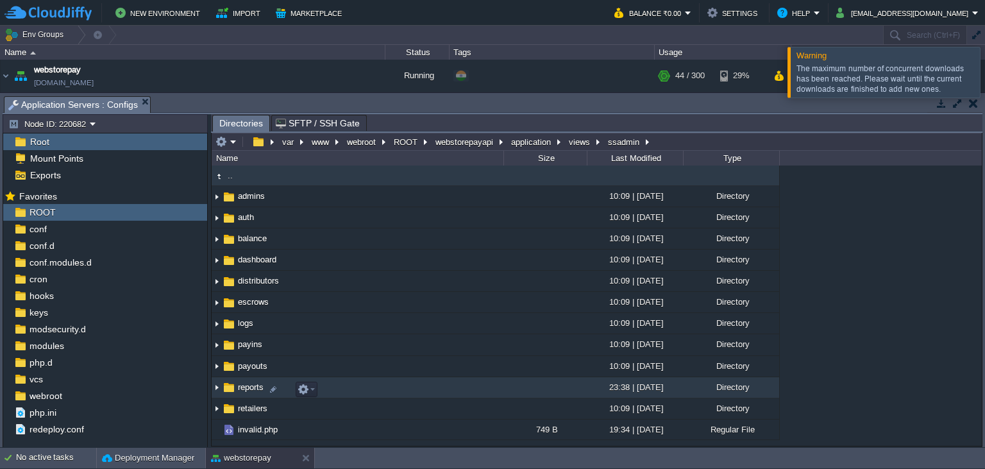
click at [252, 388] on span "reports" at bounding box center [250, 387] width 29 height 11
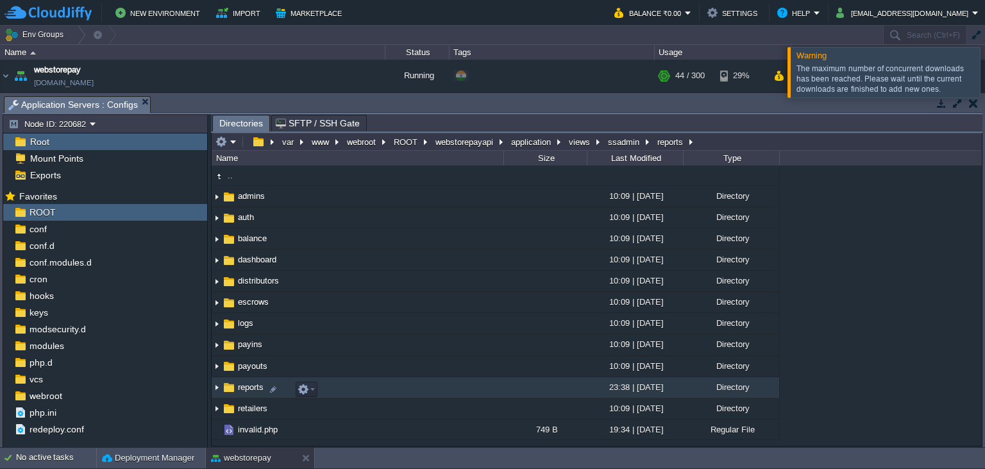
click at [252, 388] on span "reports" at bounding box center [250, 387] width 29 height 11
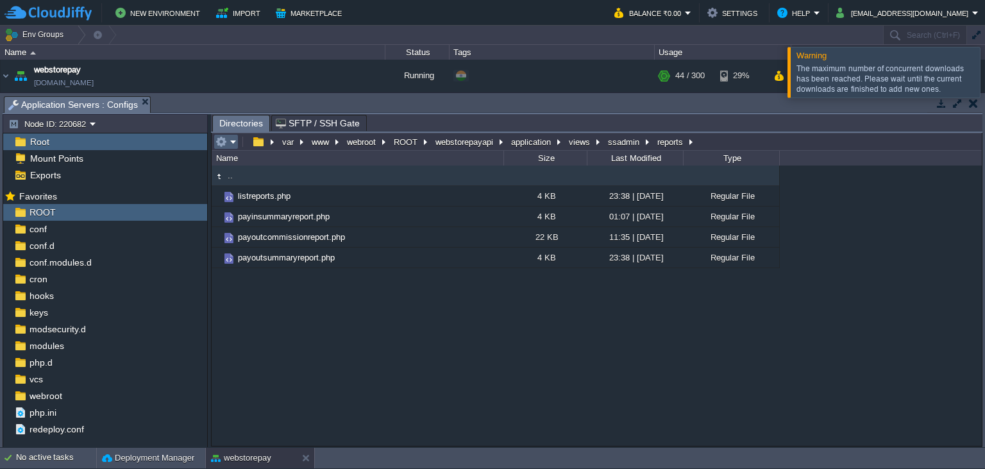
click at [222, 149] on td at bounding box center [226, 141] width 25 height 15
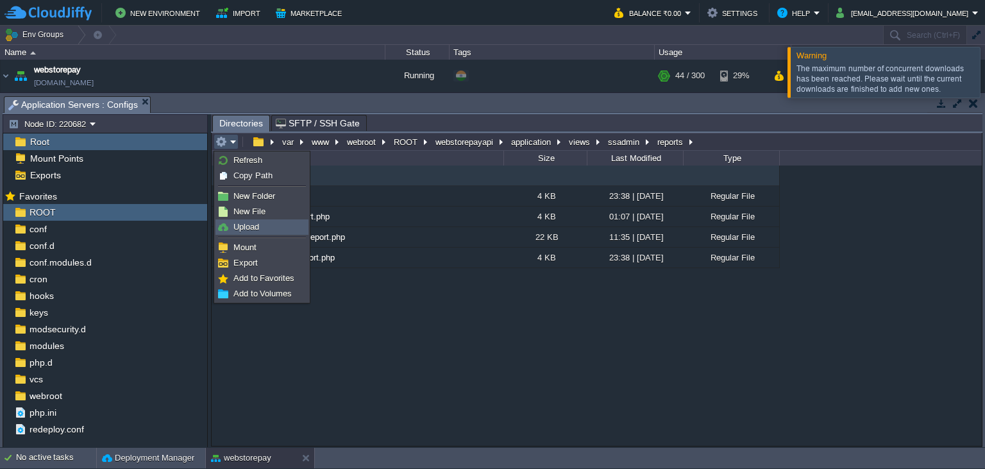
click at [250, 230] on span "Upload" at bounding box center [246, 227] width 26 height 10
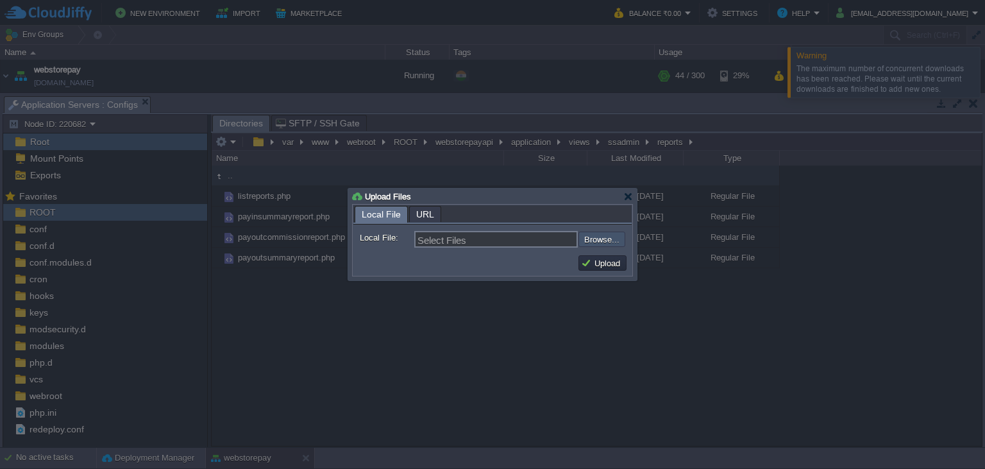
click at [612, 235] on input "file" at bounding box center [544, 239] width 162 height 15
type input "C:\fakepath\payoutsummaryreport.php"
type input "payoutsummaryreport.php, payinsummaryreport.php"
click at [611, 265] on button "Upload" at bounding box center [602, 263] width 43 height 12
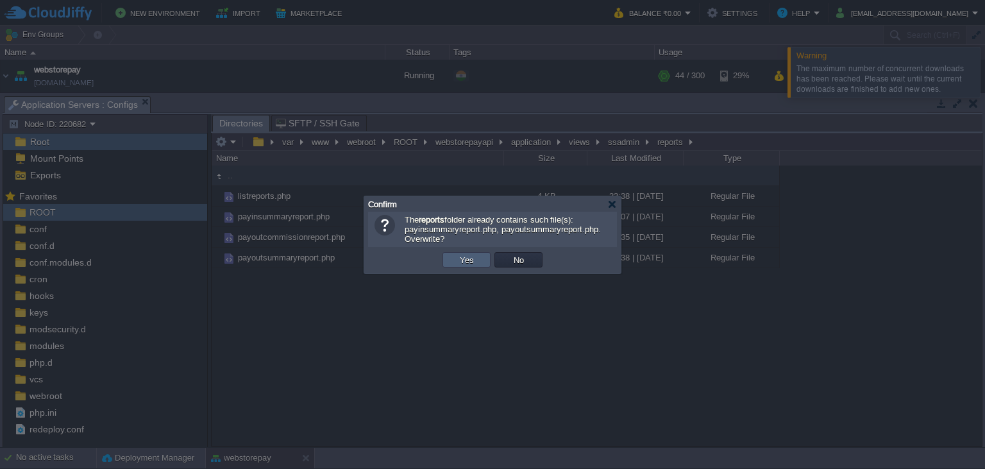
click at [480, 262] on td "Yes" at bounding box center [466, 259] width 48 height 15
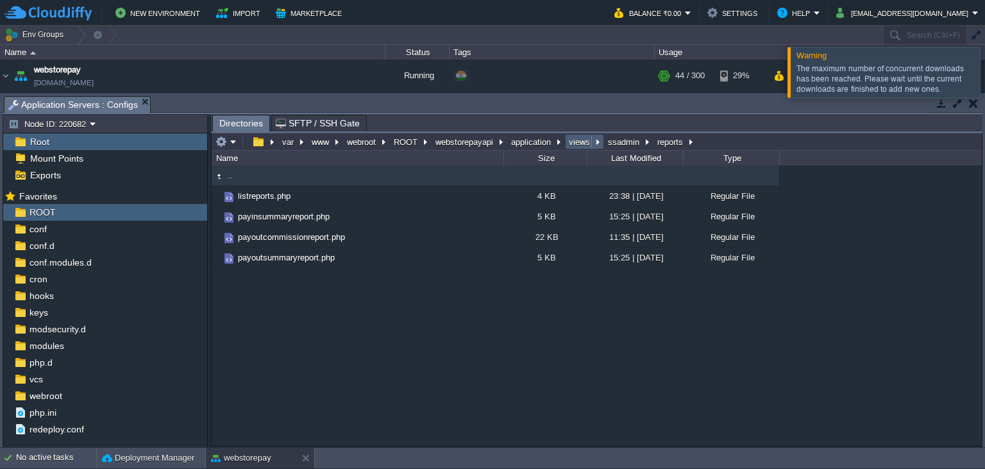
click at [580, 146] on button "views" at bounding box center [580, 142] width 26 height 12
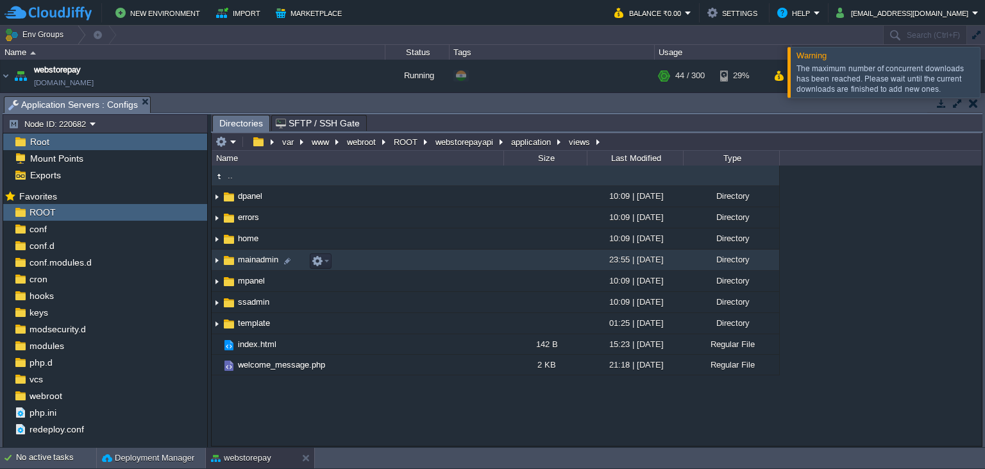
click at [275, 262] on span "mainadmin" at bounding box center [258, 259] width 44 height 11
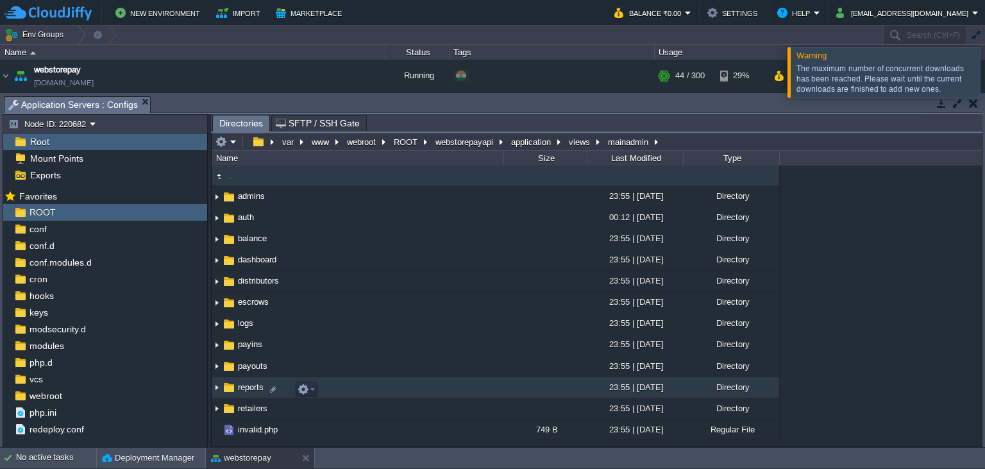
click at [259, 392] on span "reports" at bounding box center [250, 387] width 29 height 11
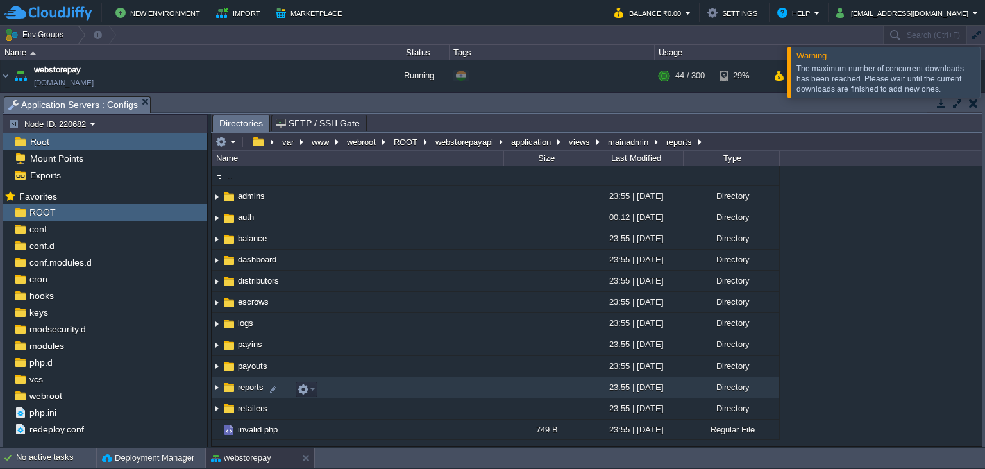
click at [259, 392] on span "reports" at bounding box center [250, 387] width 29 height 11
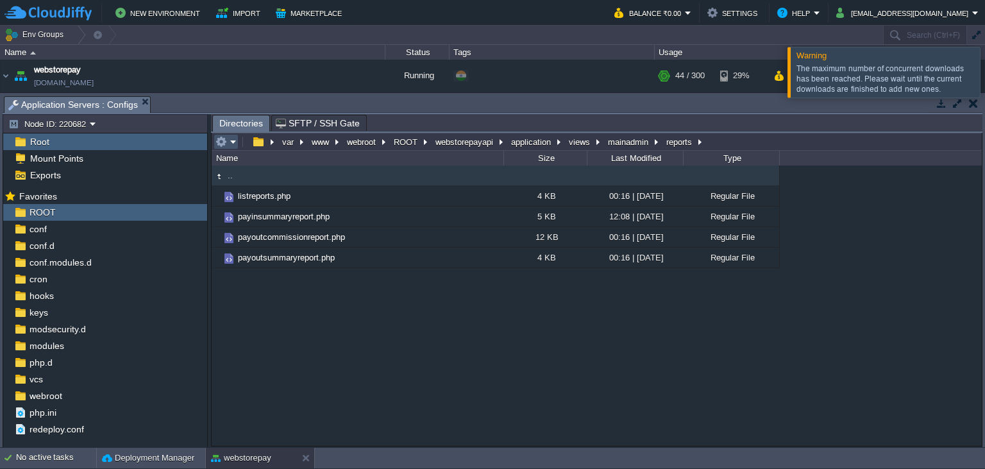
click at [226, 144] on button "button" at bounding box center [221, 142] width 12 height 12
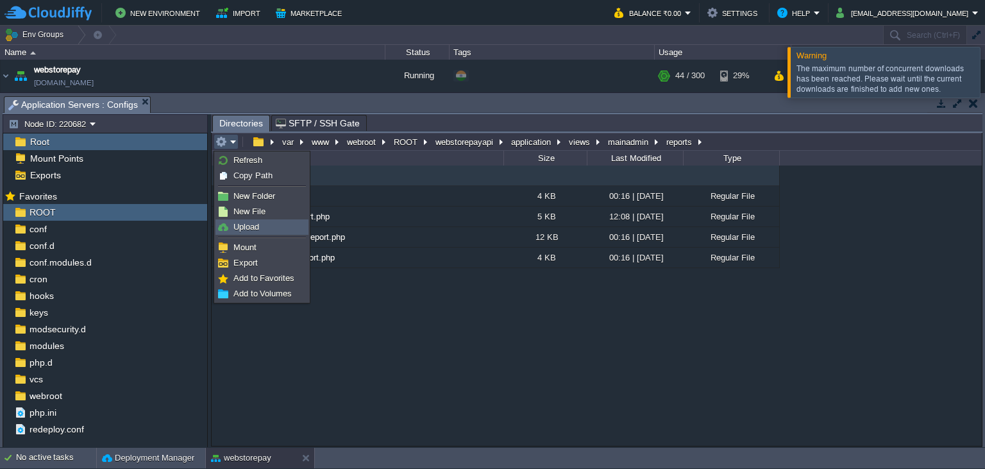
click at [251, 233] on link "Upload" at bounding box center [262, 227] width 92 height 14
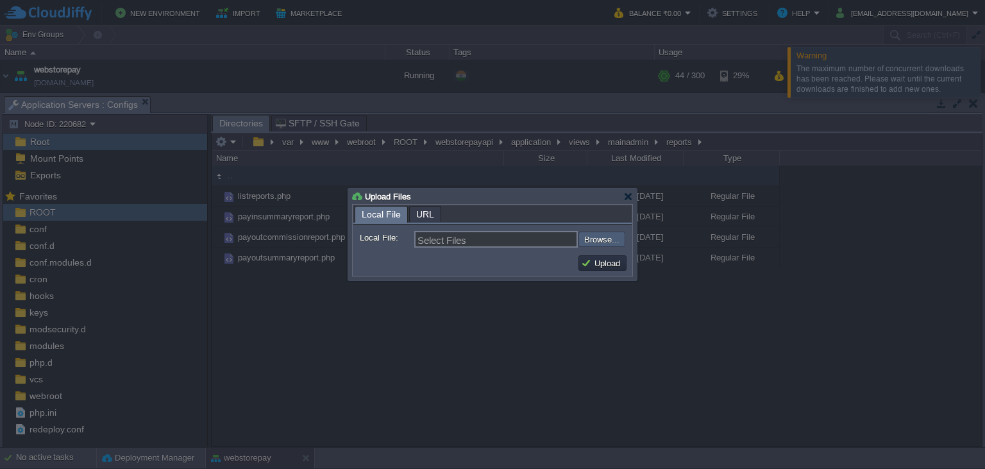
click at [599, 244] on input "file" at bounding box center [544, 239] width 162 height 15
type input "C:\fakepath\payoutsummaryreport.php"
type input "payoutsummaryreport.php, payinsummaryreport.php"
click at [605, 263] on button "Upload" at bounding box center [602, 263] width 43 height 12
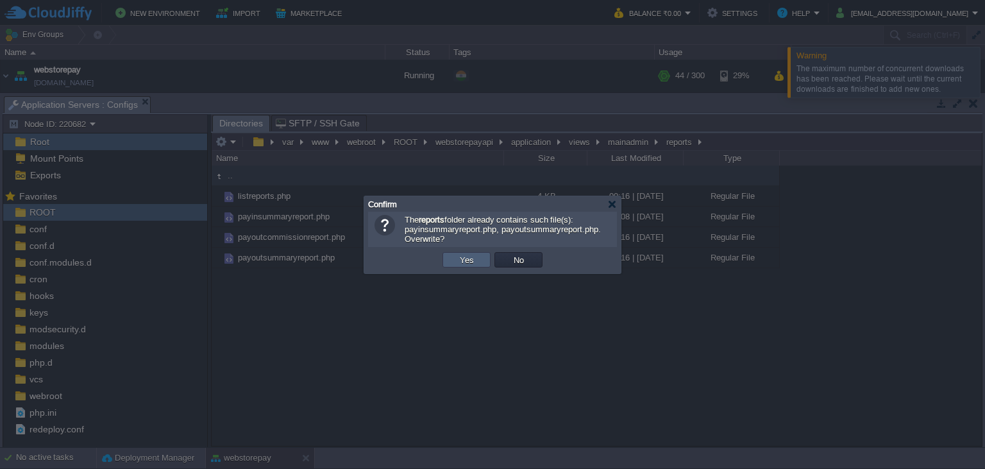
click at [483, 260] on td "Yes" at bounding box center [466, 259] width 48 height 15
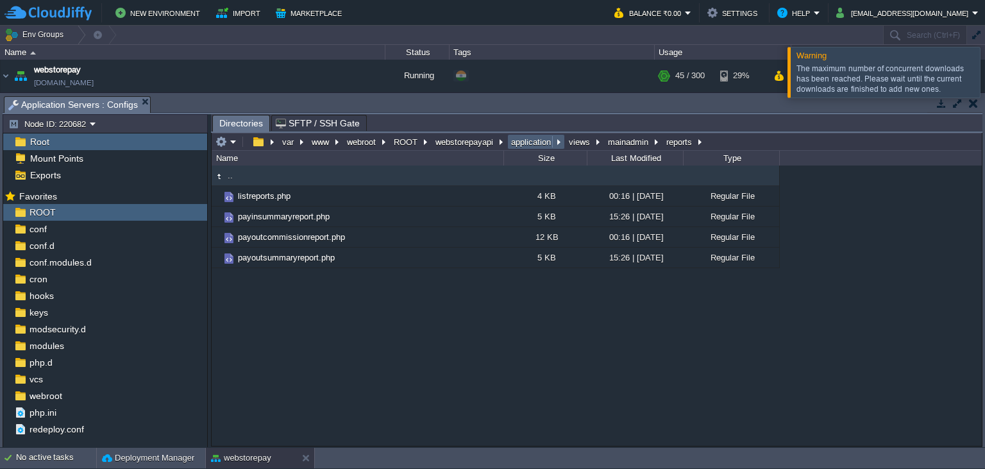
click at [530, 149] on td "application" at bounding box center [536, 141] width 58 height 15
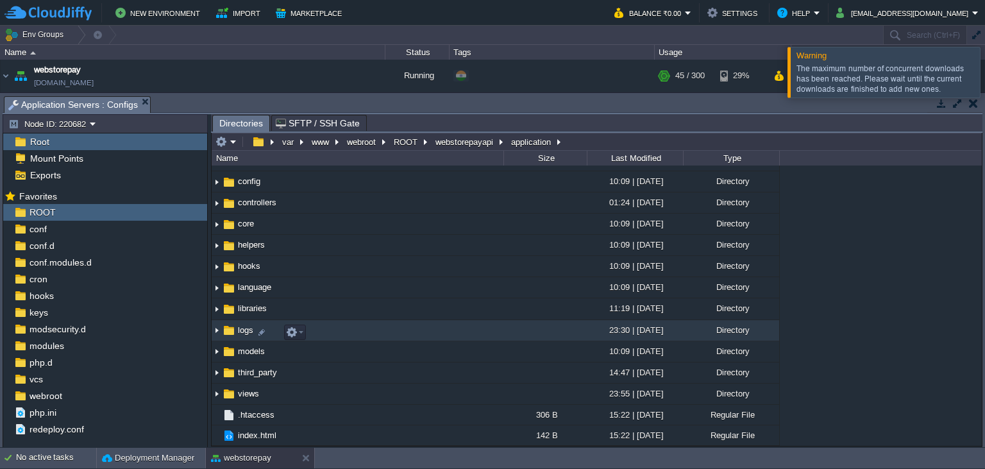
click at [248, 333] on span "logs" at bounding box center [245, 329] width 19 height 11
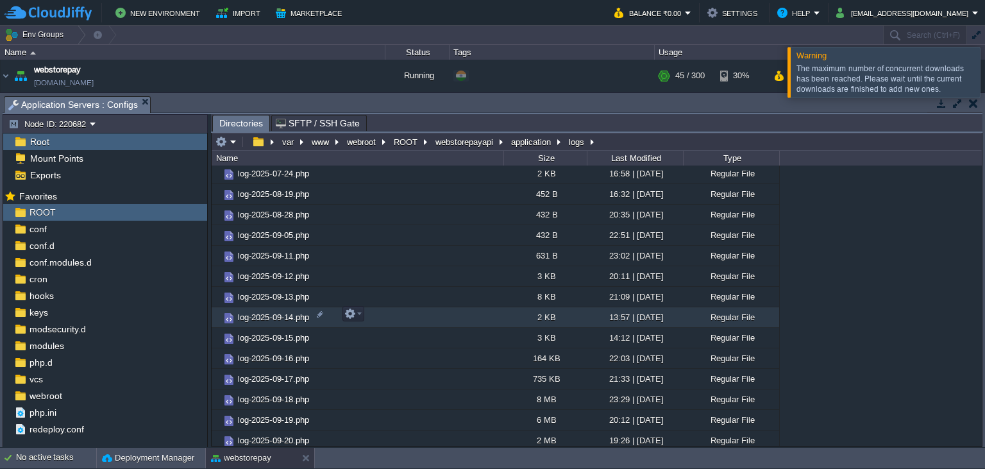
scroll to position [413, 0]
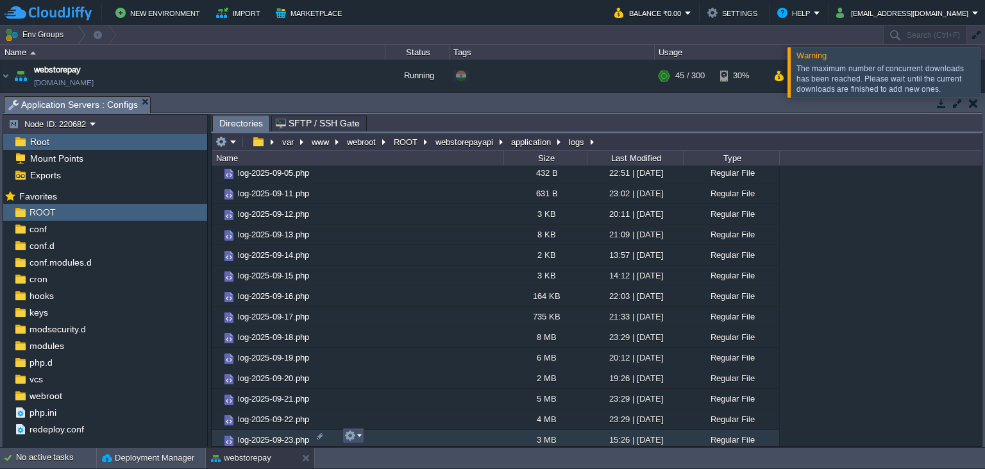
click at [354, 435] on button "button" at bounding box center [350, 436] width 12 height 12
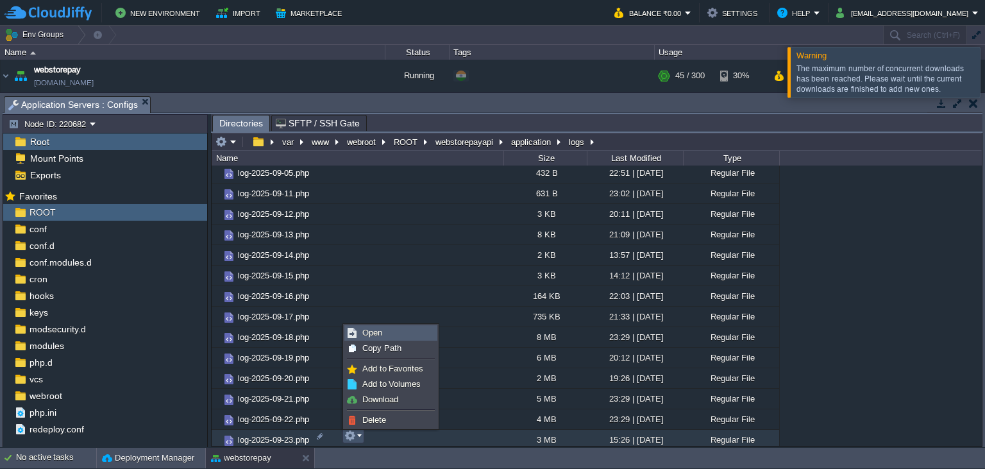
click at [386, 333] on link "Open" at bounding box center [391, 333] width 92 height 14
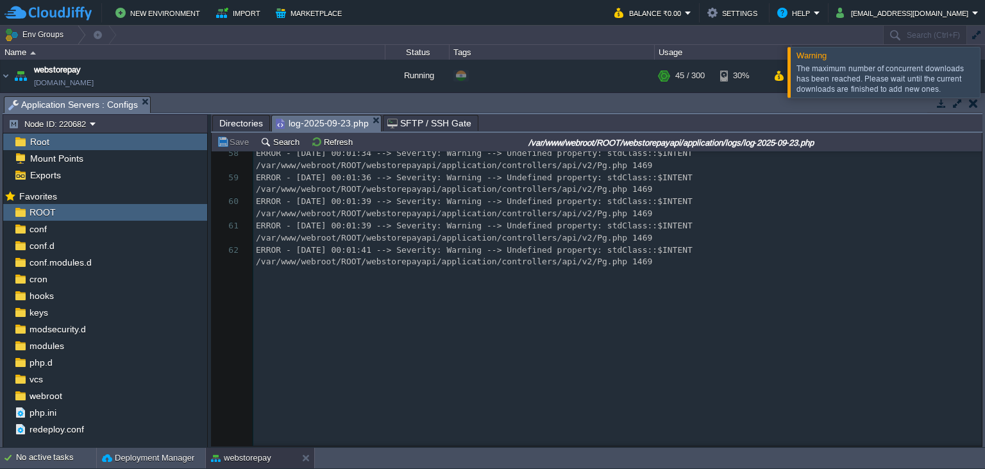
scroll to position [1462, 0]
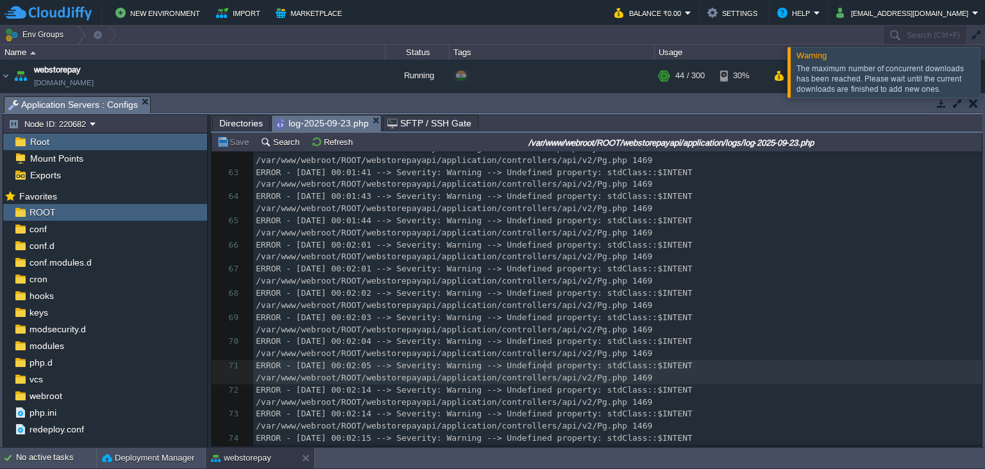
click at [546, 367] on div "13136 <?php defined ( 'BASEPATH' ) OR exit ( 'No direct script access allowed' …" at bounding box center [617, 287] width 729 height 773
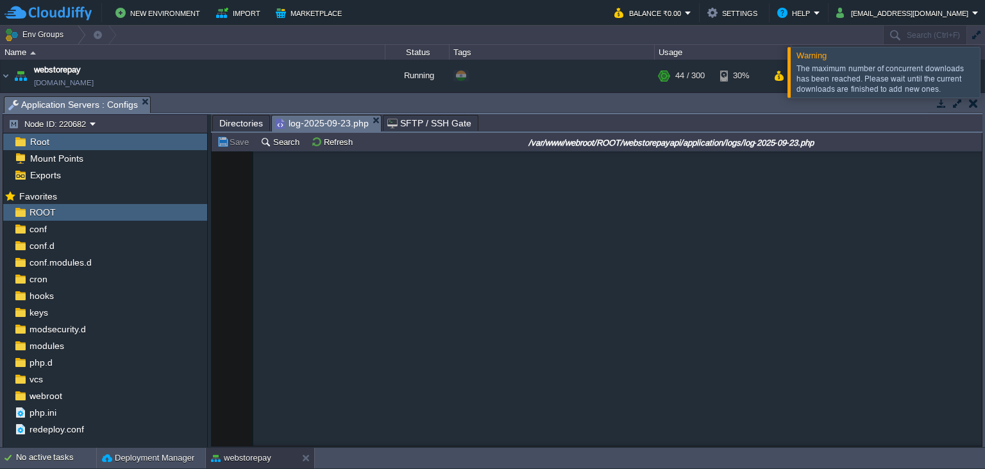
scroll to position [0, 0]
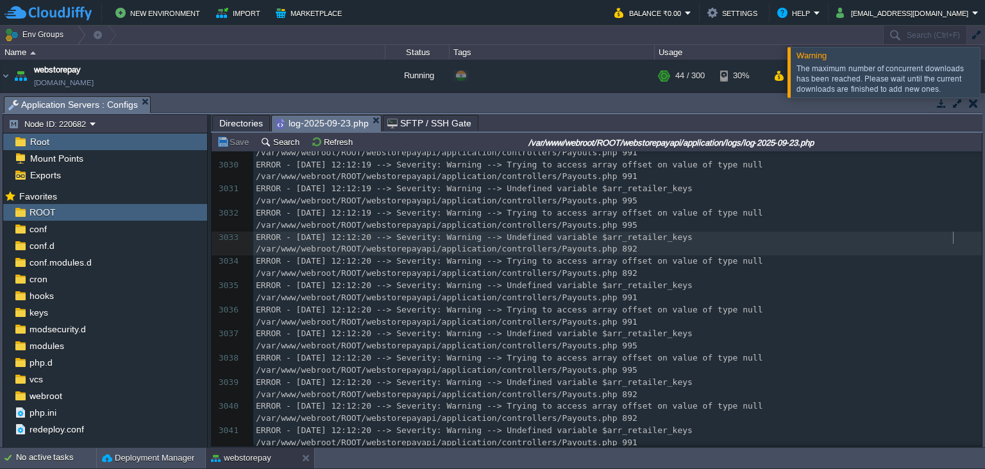
type textarea "/Payouts.php 892"
drag, startPoint x: 979, startPoint y: 237, endPoint x: 979, endPoint y: 249, distance: 12.2
click at [978, 242] on pre "ERROR - [DATE] 12:12:20 --> Severity: Warning --> Undefined variable $arr_retai…" at bounding box center [617, 244] width 729 height 24
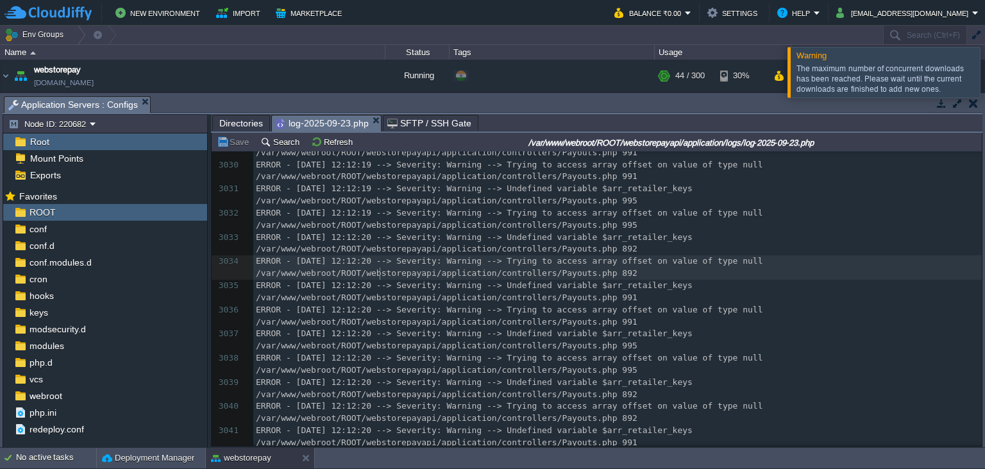
click at [950, 280] on pre "ERROR - [DATE] 12:12:20 --> Severity: Warning --> Trying to access array offset…" at bounding box center [617, 267] width 729 height 24
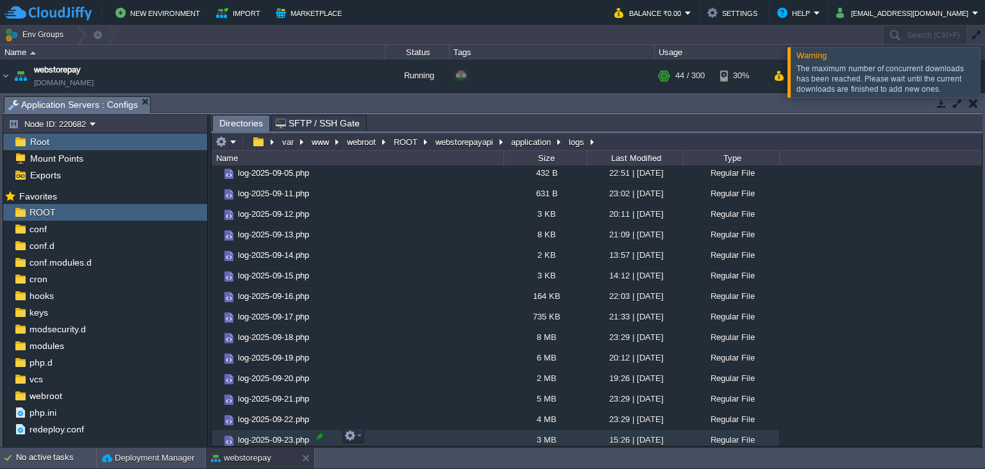
click at [320, 437] on div at bounding box center [320, 436] width 12 height 12
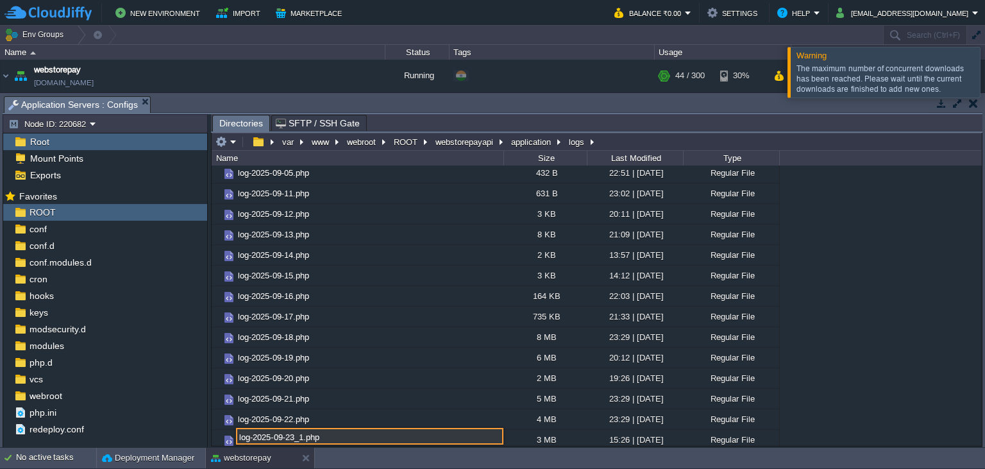
type input "log-2025-09-23_1.php"
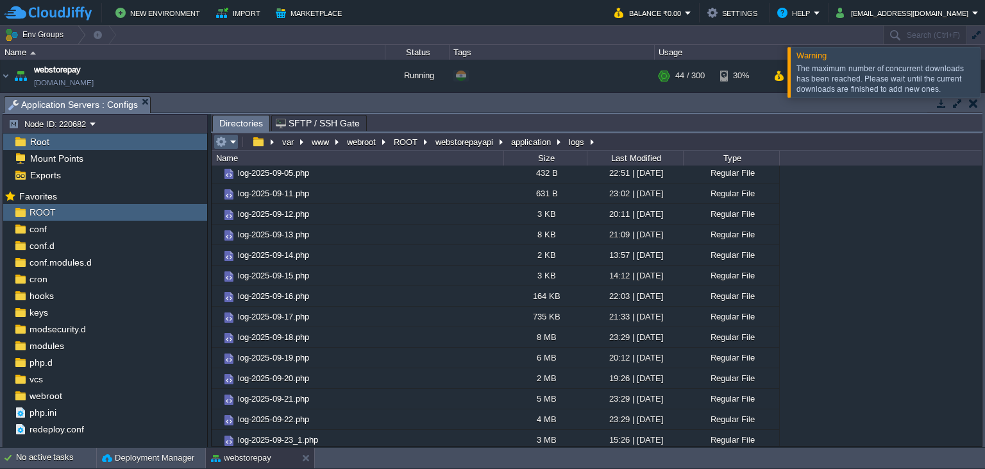
click at [232, 149] on td at bounding box center [226, 141] width 25 height 15
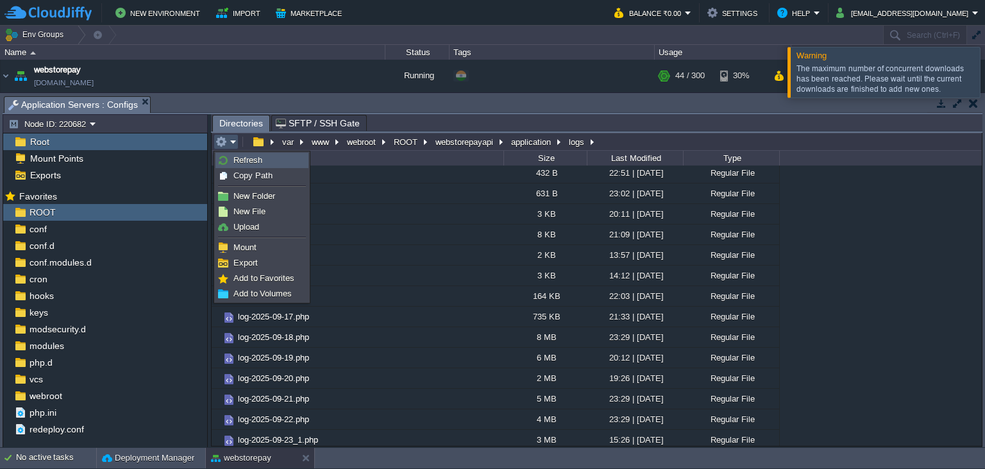
click at [236, 158] on span "Refresh" at bounding box center [247, 160] width 29 height 10
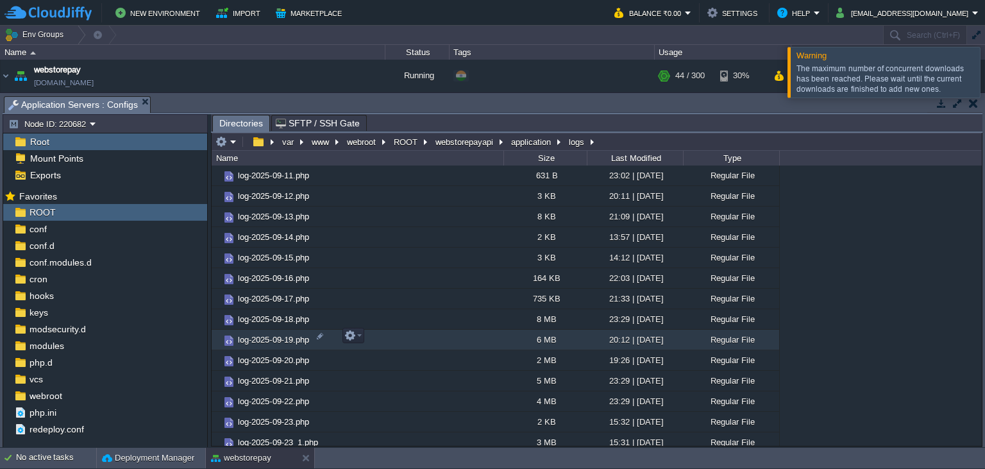
scroll to position [434, 0]
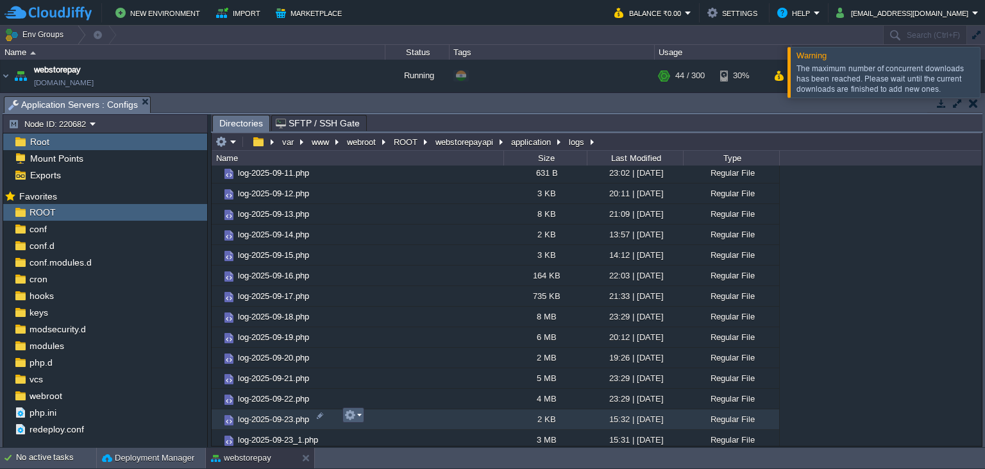
click at [350, 421] on button "button" at bounding box center [350, 415] width 12 height 12
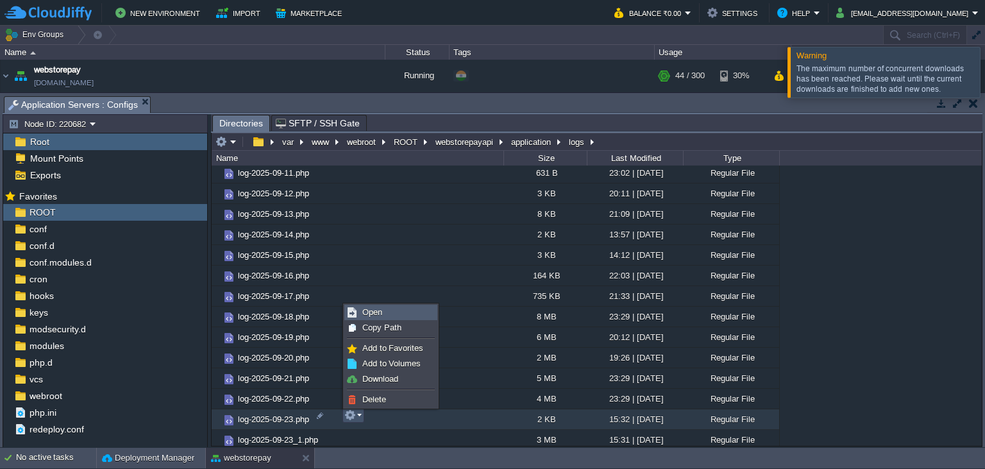
click at [385, 309] on link "Open" at bounding box center [391, 312] width 92 height 14
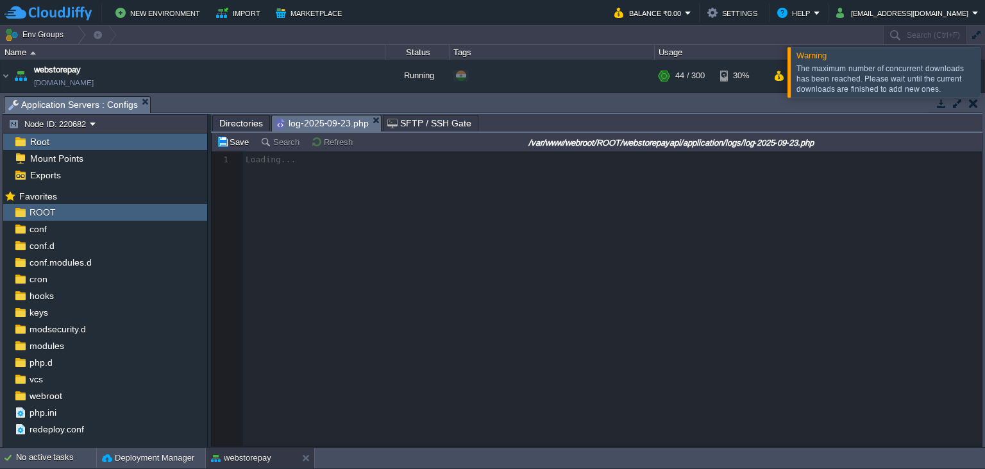
scroll to position [4, 0]
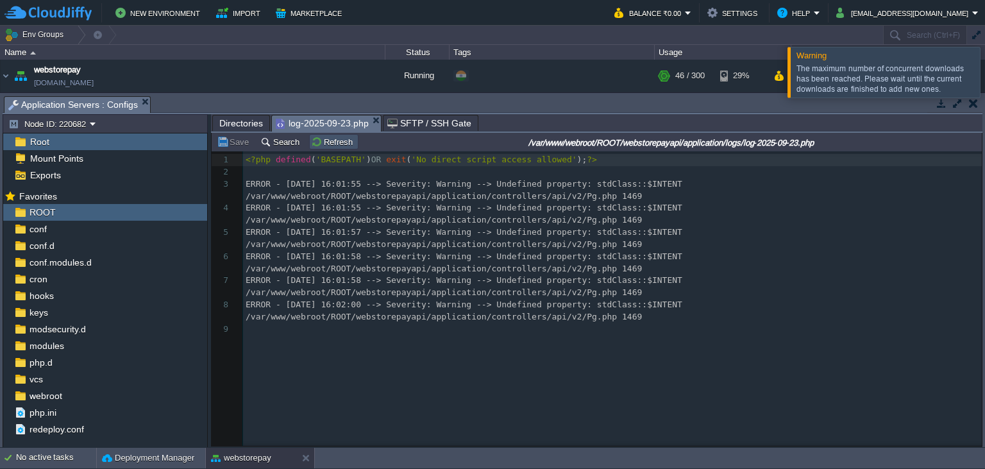
click at [320, 145] on button "Refresh" at bounding box center [334, 142] width 46 height 12
